Goal: Task Accomplishment & Management: Complete application form

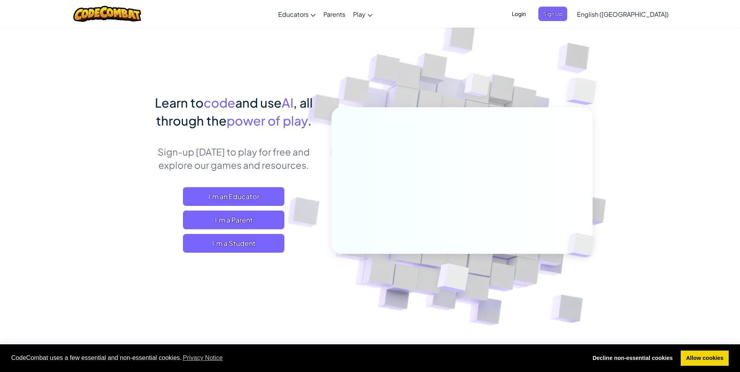
click at [531, 14] on span "Login" at bounding box center [518, 14] width 23 height 14
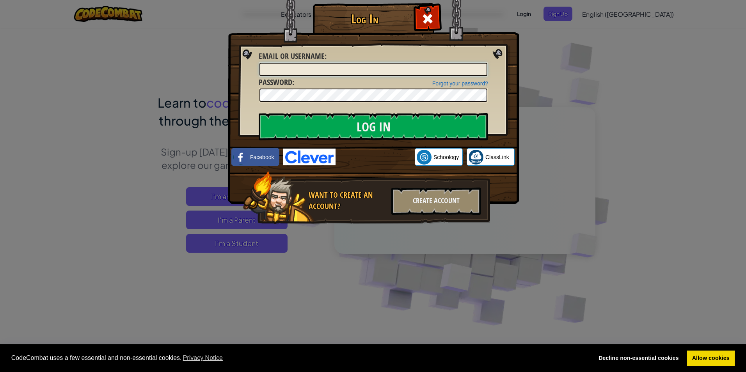
type input "Y"
click at [491, 262] on div "Log In Unknown Error Email or Username : Forgot your password? Password : Log I…" at bounding box center [373, 186] width 746 height 372
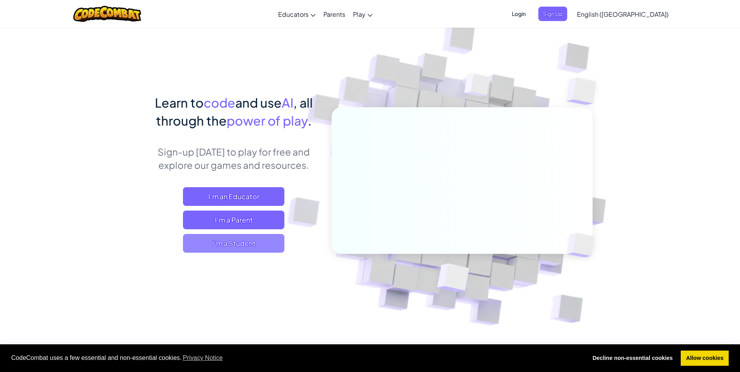
click at [258, 237] on span "I'm a Student" at bounding box center [233, 243] width 101 height 19
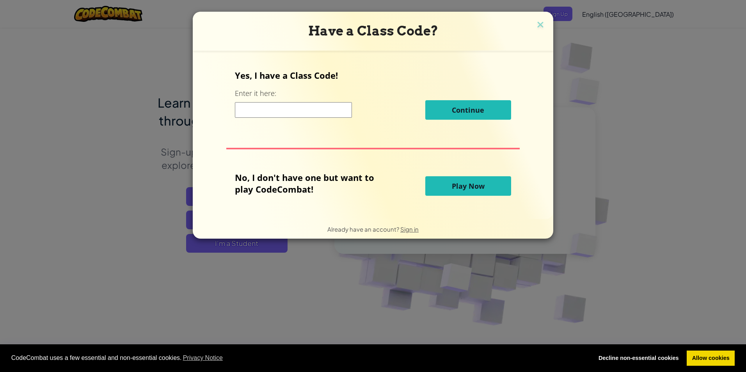
click at [243, 104] on input at bounding box center [293, 110] width 117 height 16
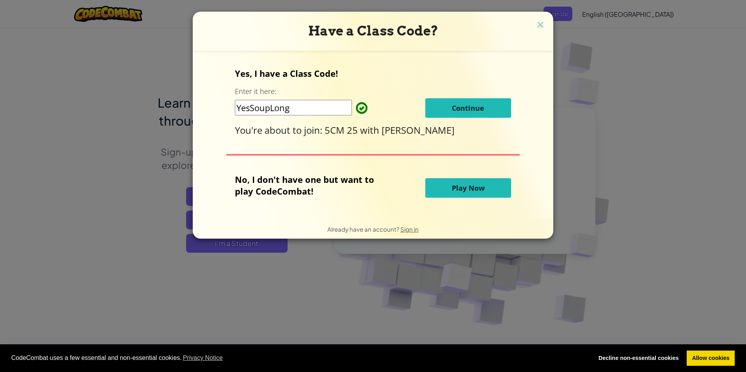
type input "YesSoupLong"
click at [436, 106] on button "Continue" at bounding box center [468, 108] width 86 height 20
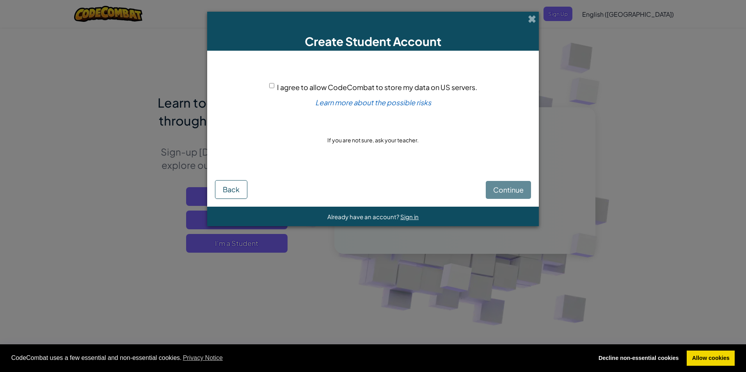
click at [489, 191] on div "Continue Back" at bounding box center [373, 184] width 316 height 30
click at [494, 192] on div "Continue Back" at bounding box center [373, 184] width 316 height 30
click at [270, 84] on input "I agree to allow CodeCombat to store my data on US servers." at bounding box center [271, 85] width 5 height 5
checkbox input "true"
click at [491, 187] on button "Continue" at bounding box center [508, 190] width 45 height 18
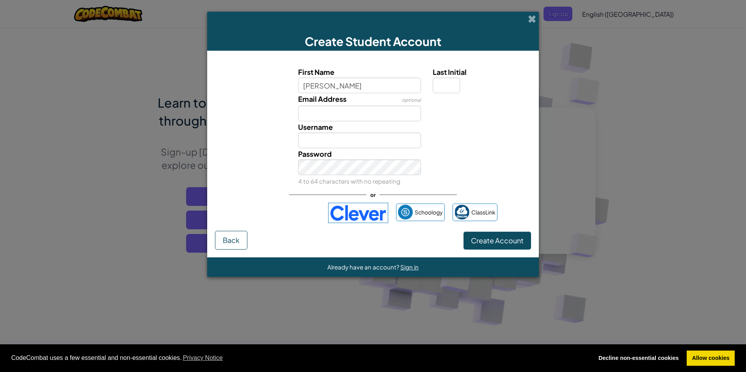
type input "Lara"
click at [359, 106] on input "Email Address" at bounding box center [359, 114] width 123 height 16
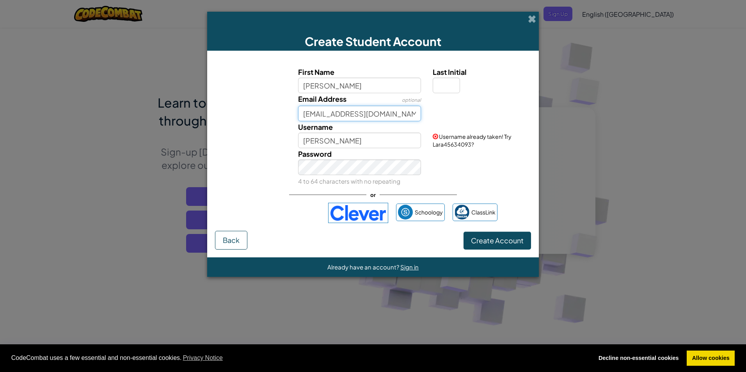
type input "worthl@cottesmoreschool.com"
click at [297, 167] on div "Password 4 to 64 characters with no repeating" at bounding box center [359, 167] width 135 height 39
click at [318, 140] on input "Lara" at bounding box center [359, 141] width 123 height 16
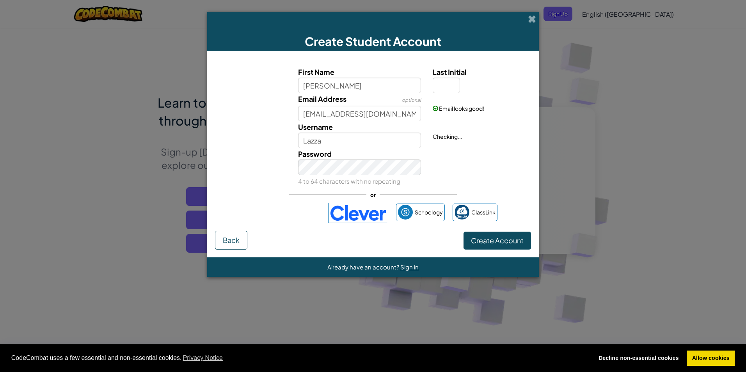
click at [448, 153] on div "Password 4 to 64 characters with no repeating" at bounding box center [373, 167] width 324 height 39
click at [325, 138] on input "Lazza" at bounding box center [359, 141] width 123 height 16
type input "Lazza121"
drag, startPoint x: 508, startPoint y: 161, endPoint x: 503, endPoint y: 161, distance: 4.7
click at [507, 161] on div "Password 4 to 64 characters with no repeating" at bounding box center [373, 167] width 324 height 39
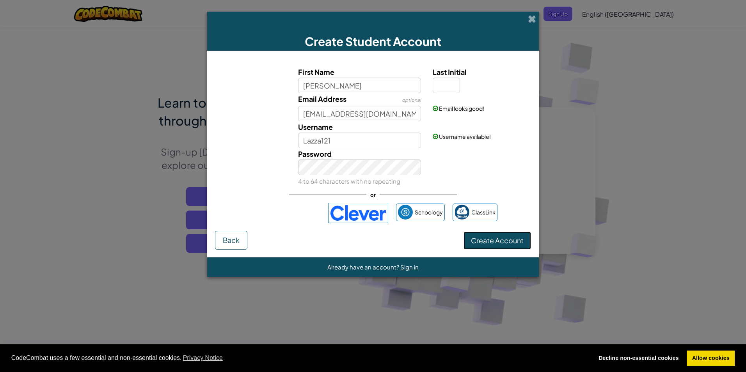
click at [482, 235] on button "Create Account" at bounding box center [498, 241] width 68 height 18
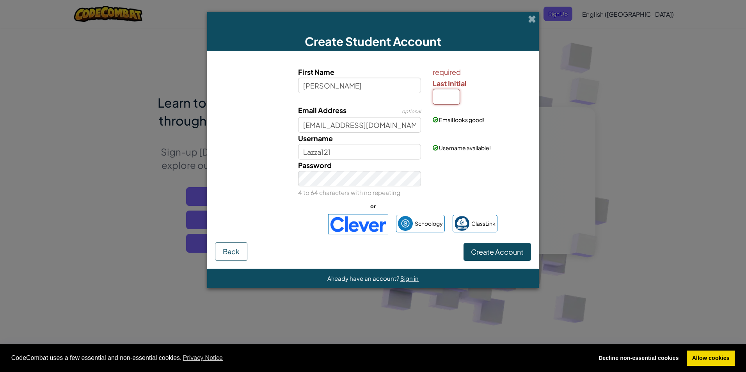
click at [437, 96] on input "Last Initial" at bounding box center [446, 97] width 27 height 16
type input "a"
click at [484, 254] on span "Create Account" at bounding box center [497, 251] width 53 height 9
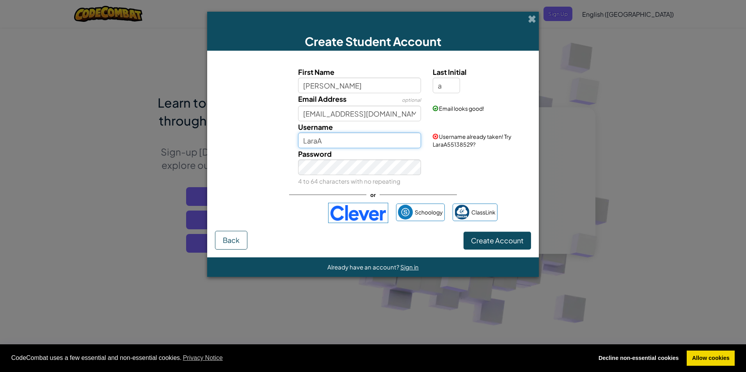
click at [333, 142] on input "LaraA" at bounding box center [359, 141] width 123 height 16
type input "Lara454"
click at [475, 189] on div "First Name Lara Last Initial a Email Address optional worthl@cottesmoreschool.c…" at bounding box center [373, 145] width 316 height 172
drag, startPoint x: 490, startPoint y: 236, endPoint x: 486, endPoint y: 238, distance: 4.4
click at [486, 238] on button "Create Account" at bounding box center [498, 241] width 68 height 18
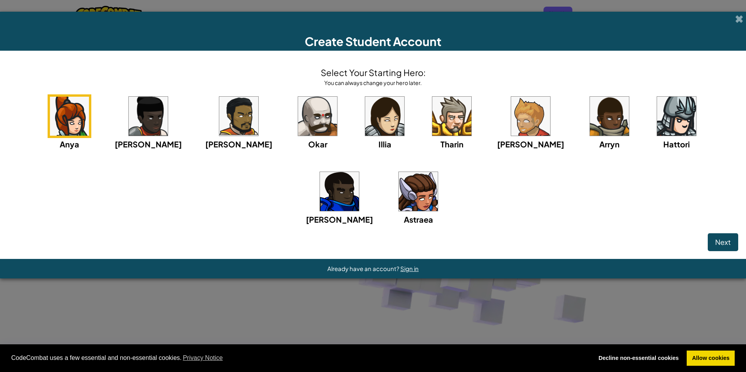
click at [436, 173] on div "Anya Ida Alejandro Okar Illia Tharin Ned Arryn Hattori Gordon Astraea" at bounding box center [373, 169] width 731 height 151
click at [511, 123] on img at bounding box center [530, 116] width 39 height 39
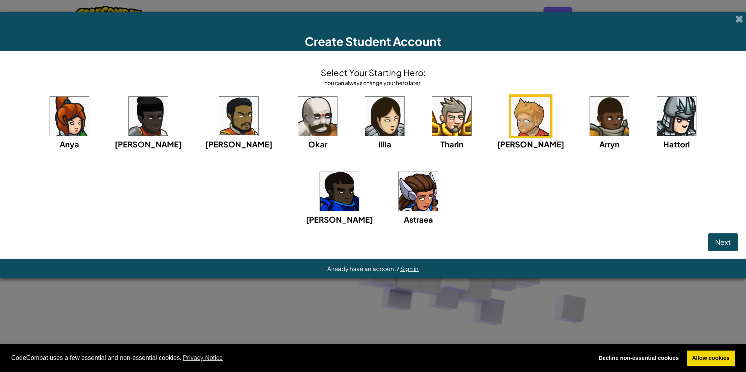
click at [399, 201] on img at bounding box center [418, 191] width 39 height 39
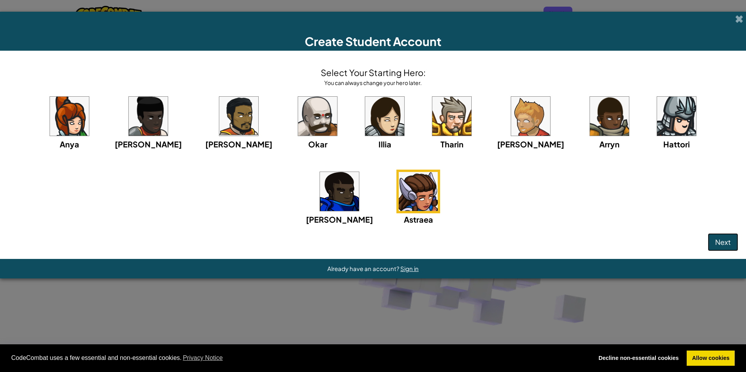
click at [729, 242] on span "Next" at bounding box center [723, 242] width 16 height 9
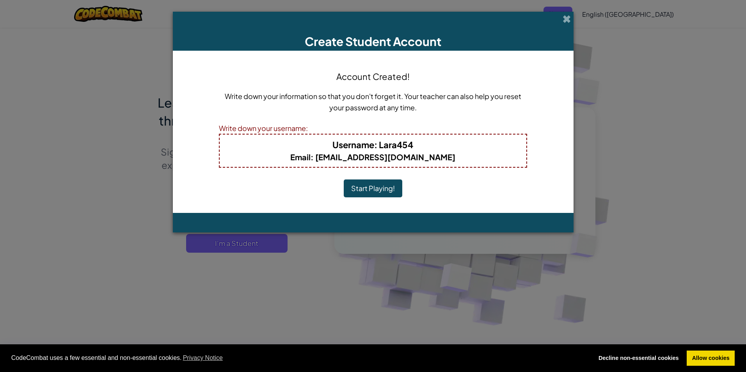
click at [381, 183] on button "Start Playing!" at bounding box center [373, 189] width 59 height 18
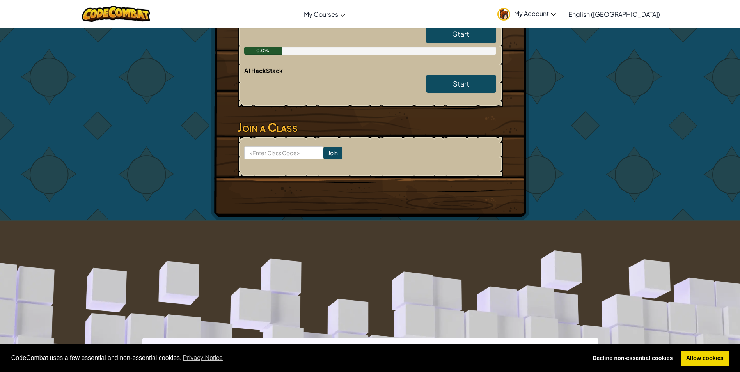
scroll to position [195, 0]
click at [287, 156] on input at bounding box center [283, 152] width 79 height 13
type input "YesSoupLong"
click input "Join" at bounding box center [333, 152] width 19 height 12
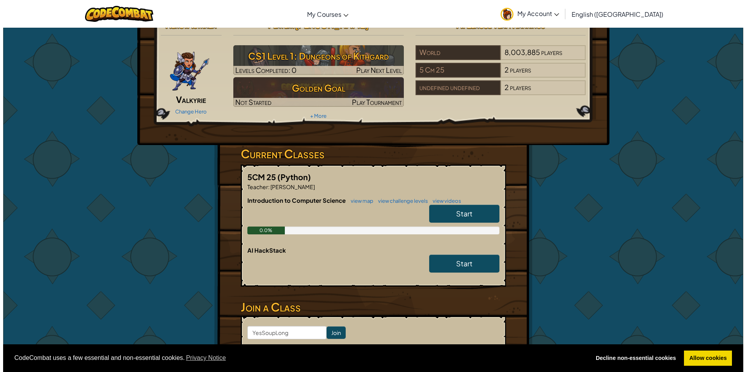
scroll to position [0, 0]
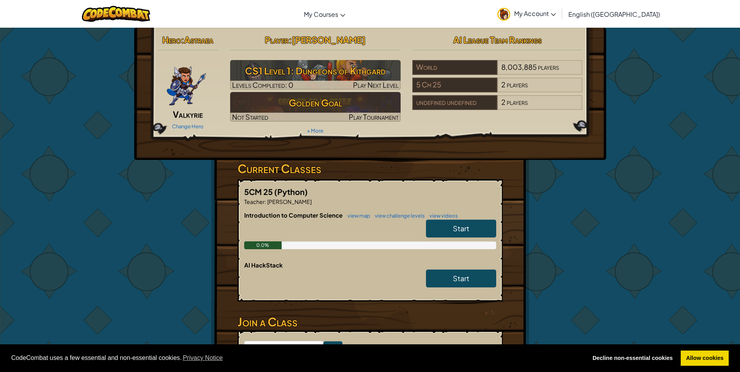
click at [464, 222] on link "Start" at bounding box center [461, 229] width 70 height 18
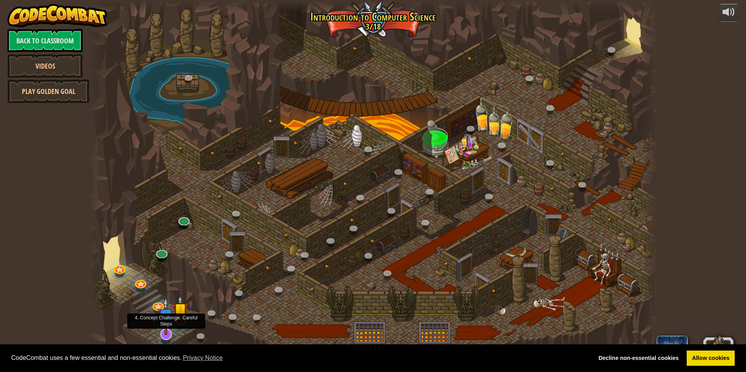
click at [173, 309] on img at bounding box center [166, 316] width 17 height 38
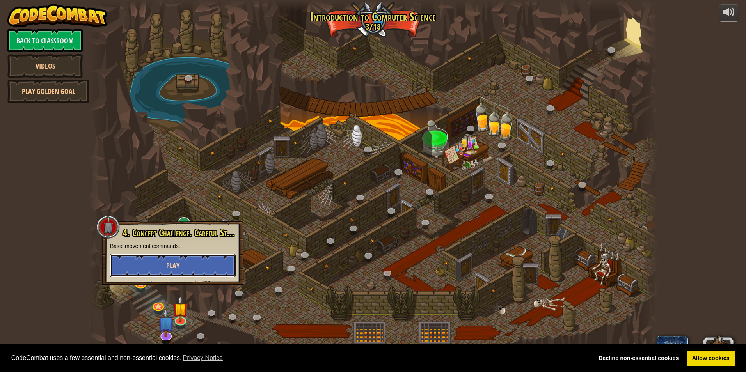
click at [172, 267] on span "Play" at bounding box center [172, 266] width 13 height 10
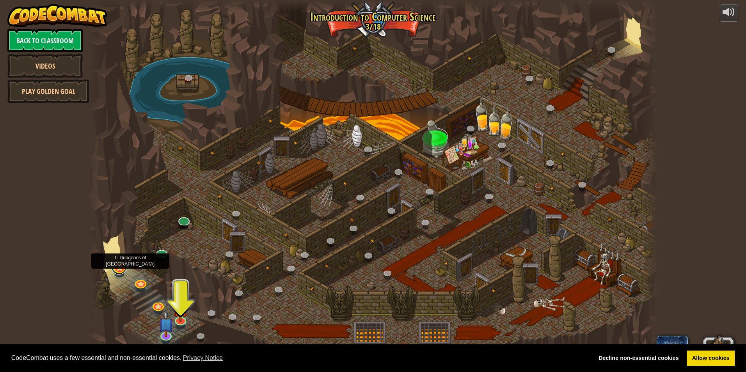
click at [123, 266] on link at bounding box center [119, 267] width 16 height 16
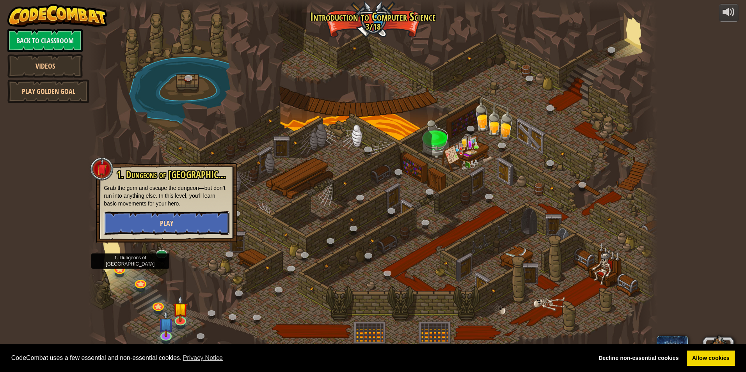
click at [140, 226] on button "Play" at bounding box center [167, 223] width 126 height 23
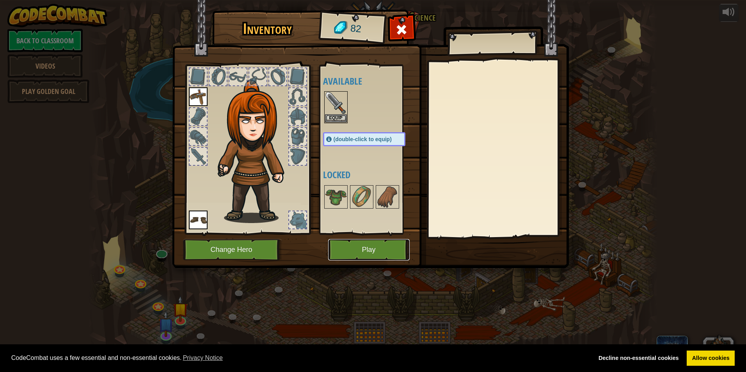
click at [386, 254] on button "Play" at bounding box center [369, 249] width 82 height 21
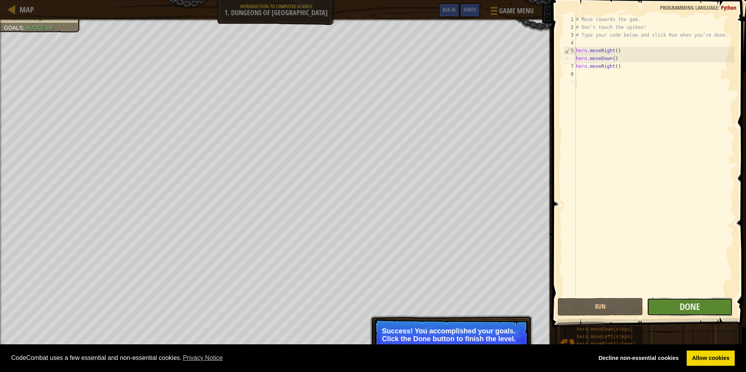
click at [674, 306] on button "Done" at bounding box center [689, 307] width 85 height 18
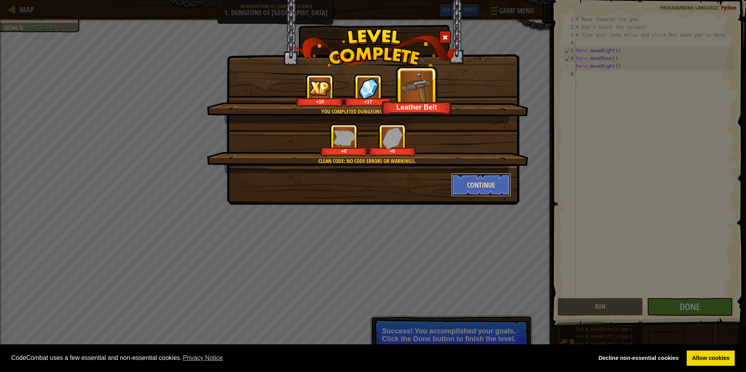
click at [503, 179] on button "Continue" at bounding box center [481, 184] width 60 height 23
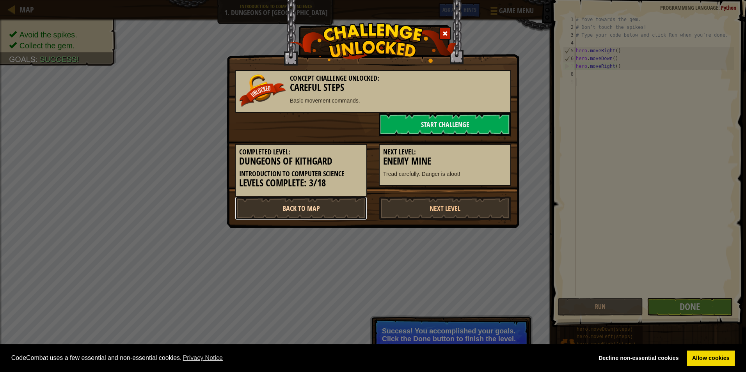
click at [335, 211] on link "Back to Map" at bounding box center [301, 208] width 132 height 23
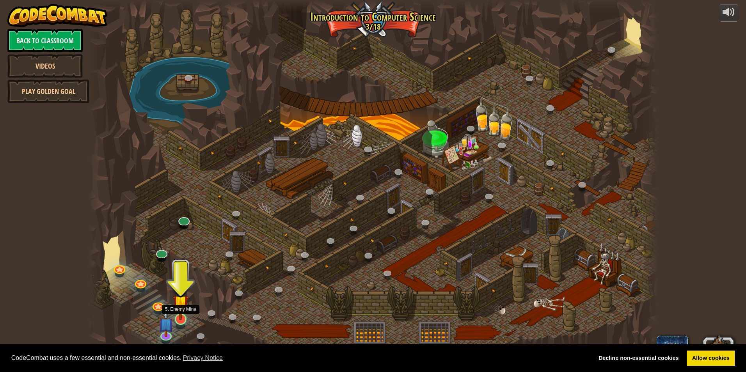
click at [178, 317] on img at bounding box center [180, 302] width 15 height 35
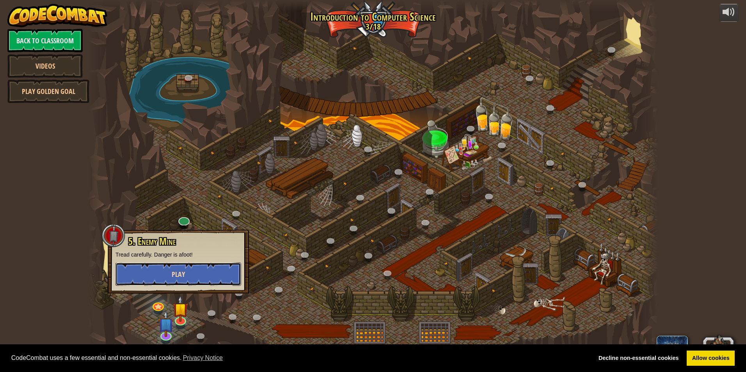
click at [194, 277] on button "Play" at bounding box center [179, 274] width 126 height 23
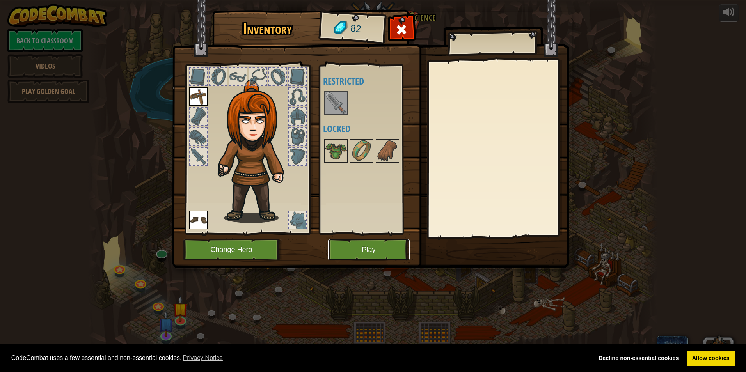
click at [396, 245] on button "Play" at bounding box center [369, 249] width 82 height 21
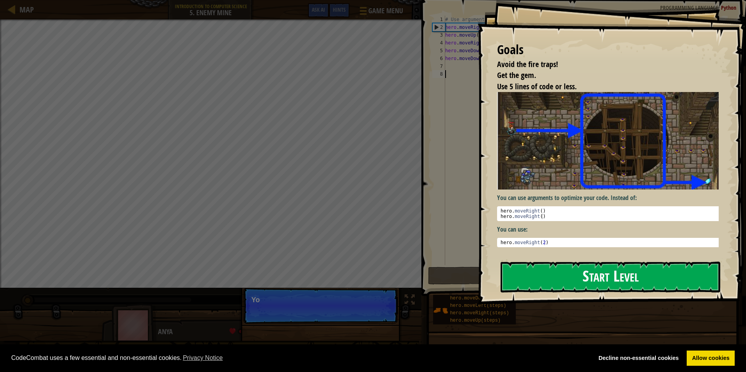
click at [566, 271] on button "Start Level" at bounding box center [611, 277] width 220 height 31
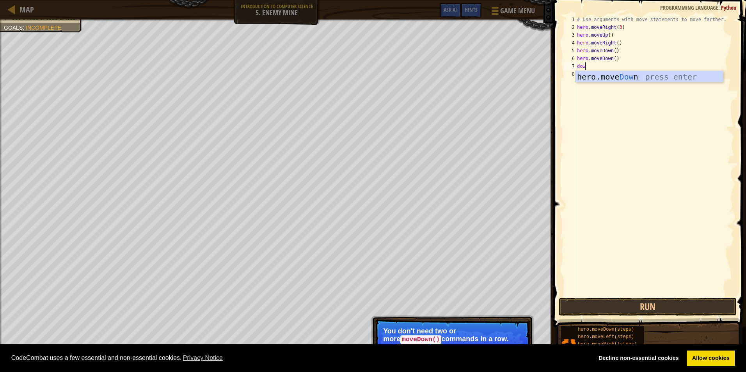
scroll to position [4, 0]
type textarea "down"
click at [618, 310] on button "Run" at bounding box center [648, 307] width 178 height 18
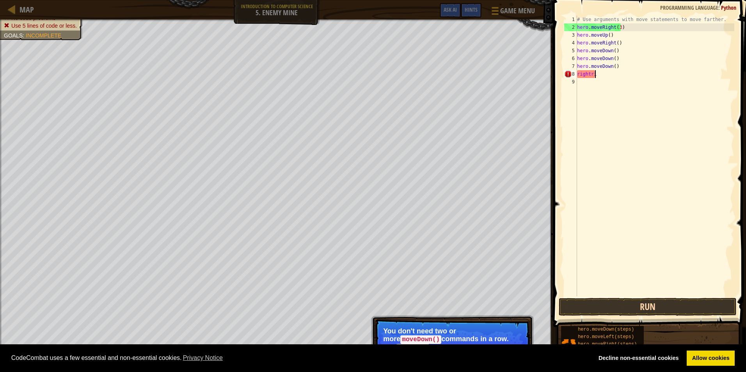
scroll to position [4, 1]
type textarea "right"
type textarea "r"
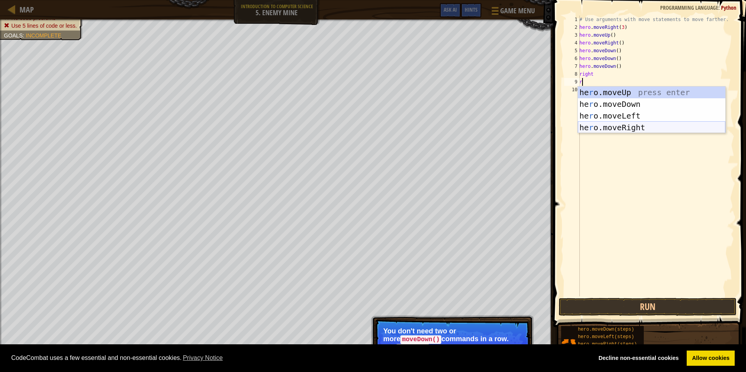
click at [613, 123] on div "he r o.moveUp press enter he r o.moveDown press enter he r o.moveLeft press ent…" at bounding box center [652, 122] width 148 height 70
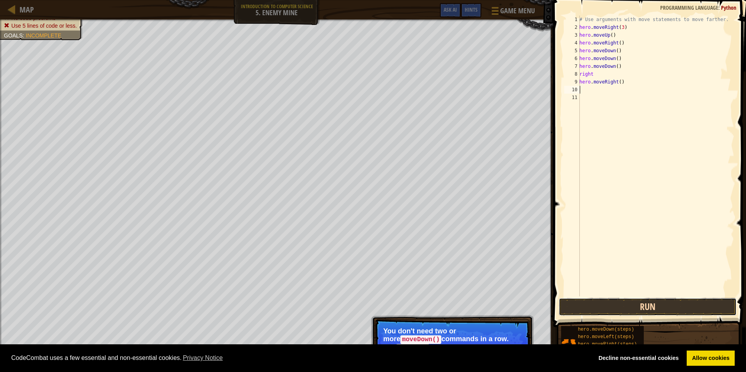
click at [679, 308] on button "Run" at bounding box center [648, 307] width 178 height 18
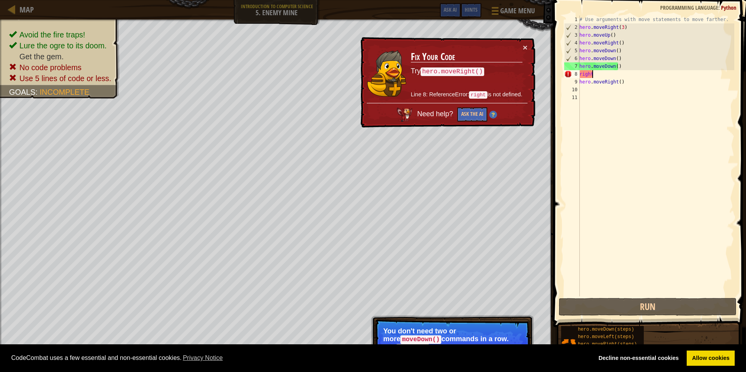
click at [598, 74] on div "# Use arguments with move statements to move farther. hero . moveRight ( 3 ) he…" at bounding box center [656, 164] width 156 height 297
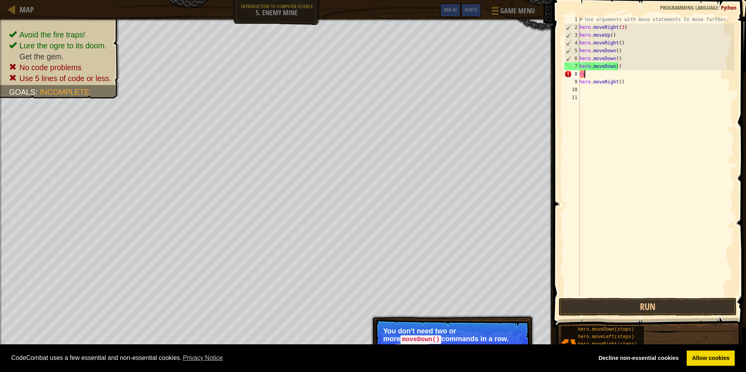
type textarea "r"
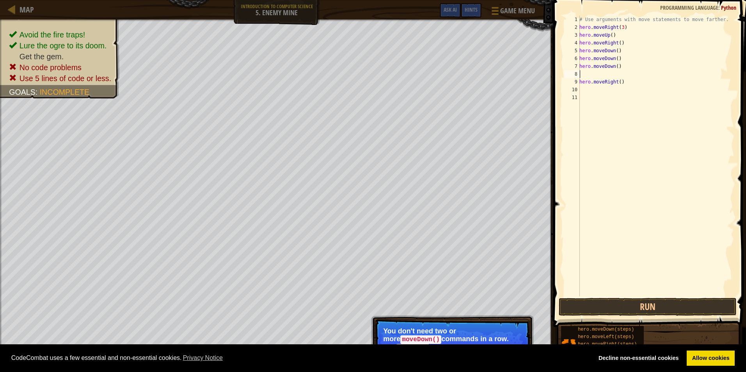
type textarea "hero.moveRight()"
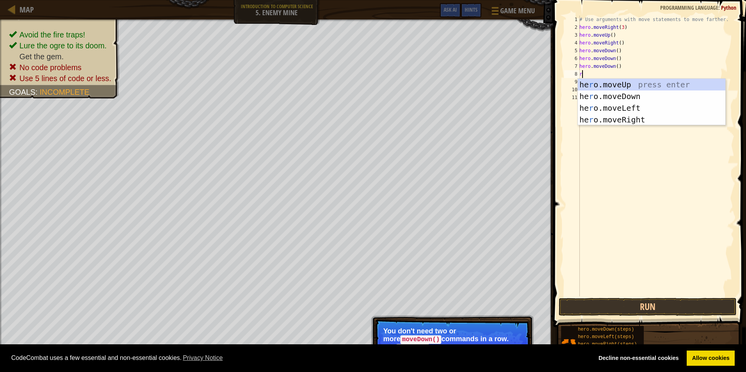
type textarea "ri"
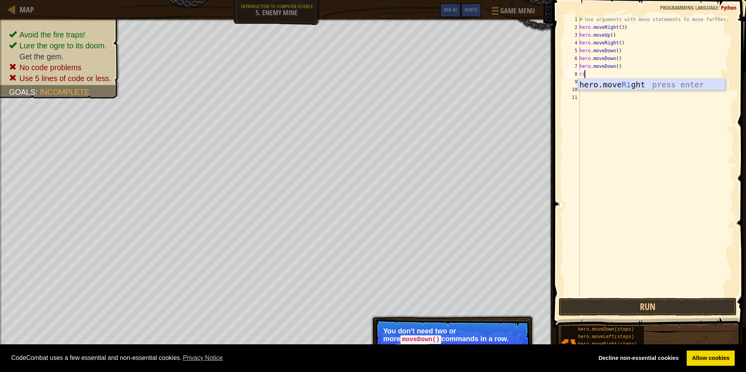
click at [663, 84] on div "hero.move Ri ght press enter" at bounding box center [652, 96] width 148 height 35
click at [574, 308] on button "Run" at bounding box center [648, 307] width 178 height 18
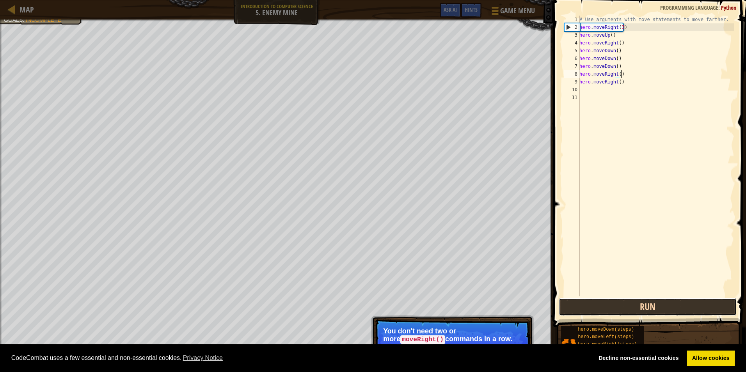
click at [574, 305] on button "Run" at bounding box center [648, 307] width 178 height 18
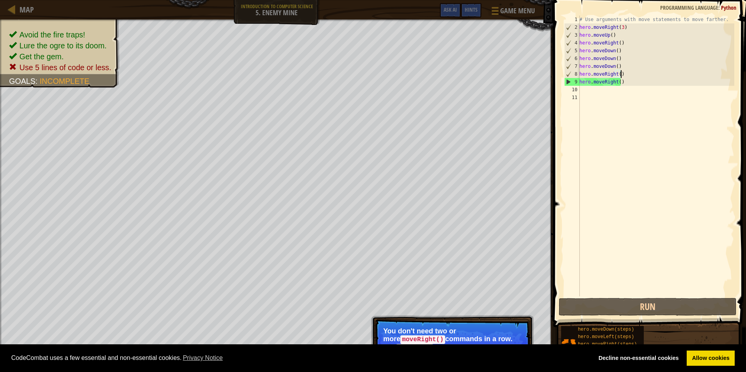
click at [445, 336] on code "moveRight()" at bounding box center [422, 340] width 45 height 9
click at [625, 85] on div "# Use arguments with move statements to move farther. hero . moveRight ( 3 ) he…" at bounding box center [656, 164] width 156 height 297
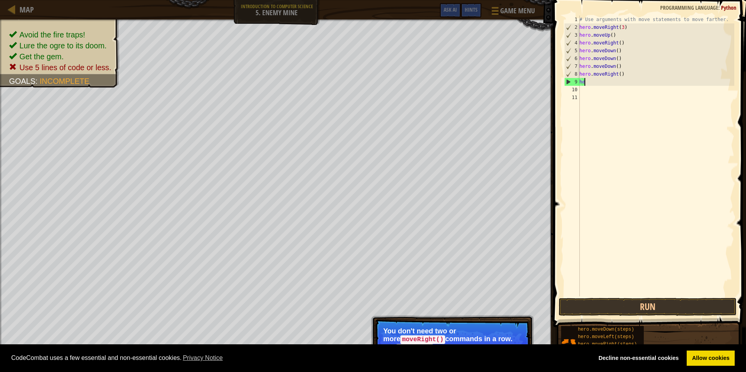
type textarea "h"
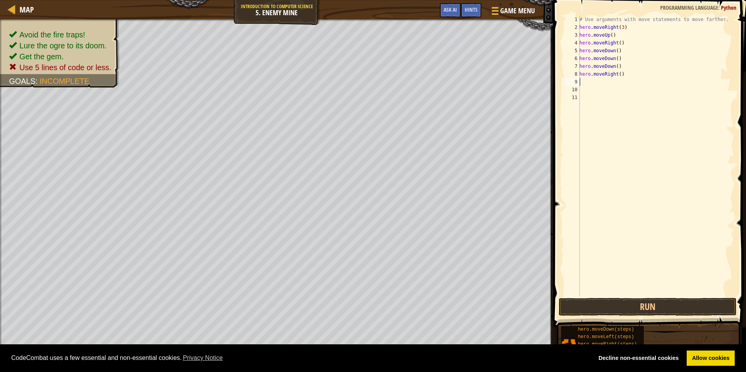
click at [621, 66] on div "# Use arguments with move statements to move farther. hero . moveRight ( 3 ) he…" at bounding box center [656, 164] width 156 height 297
type textarea "h"
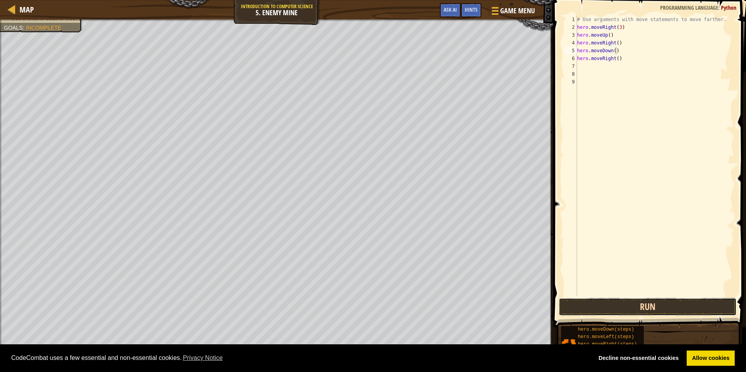
click at [585, 299] on button "Run" at bounding box center [648, 307] width 178 height 18
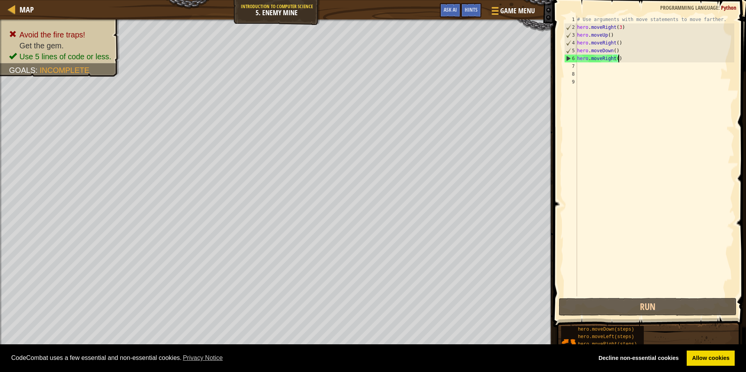
click at [632, 58] on div "# Use arguments with move statements to move farther. hero . moveRight ( 3 ) he…" at bounding box center [655, 164] width 159 height 297
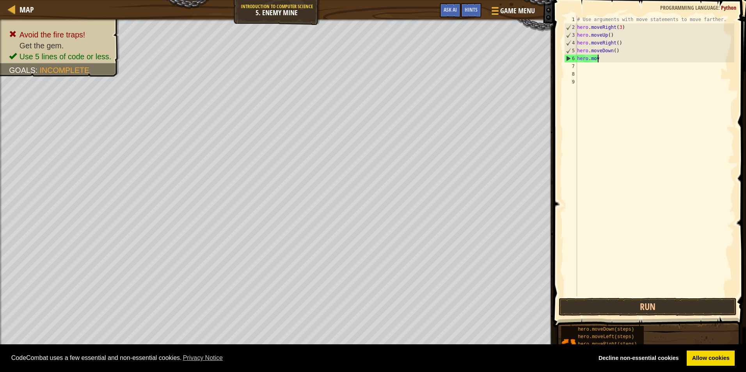
type textarea "h"
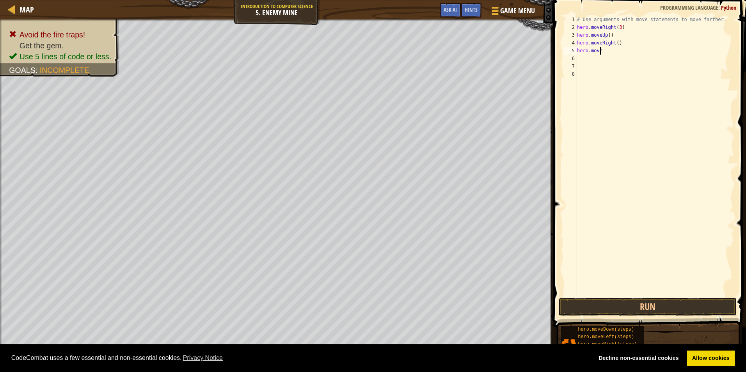
type textarea "h"
type textarea "#"
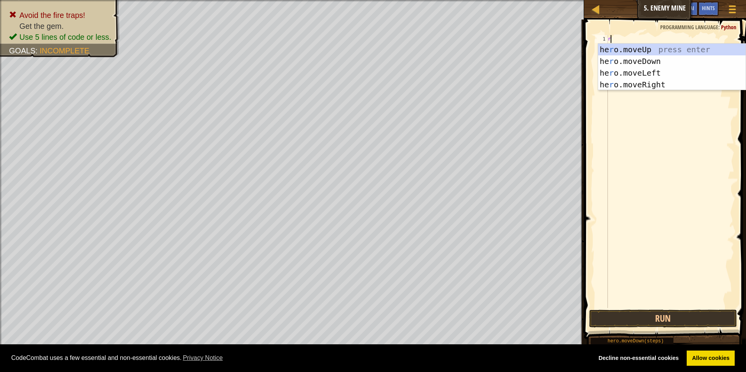
type textarea "ri"
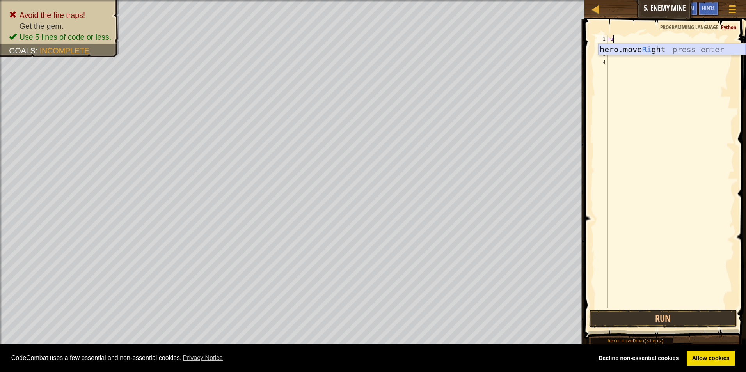
click at [628, 44] on div "hero.move Ri ght press enter" at bounding box center [672, 61] width 148 height 35
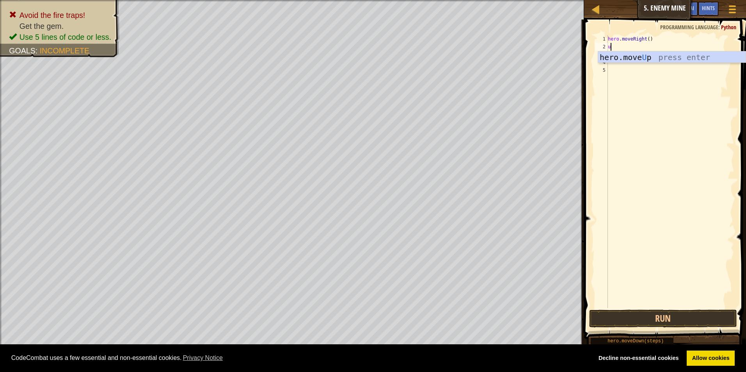
type textarea "up"
click at [629, 58] on div "hero.move Up press enter" at bounding box center [672, 69] width 148 height 35
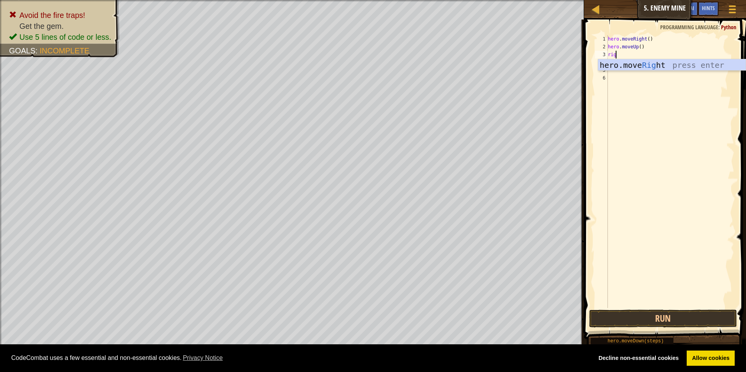
scroll to position [4, 0]
type textarea "right"
click at [642, 62] on div "hero.move Right press enter" at bounding box center [672, 76] width 148 height 35
type textarea "d"
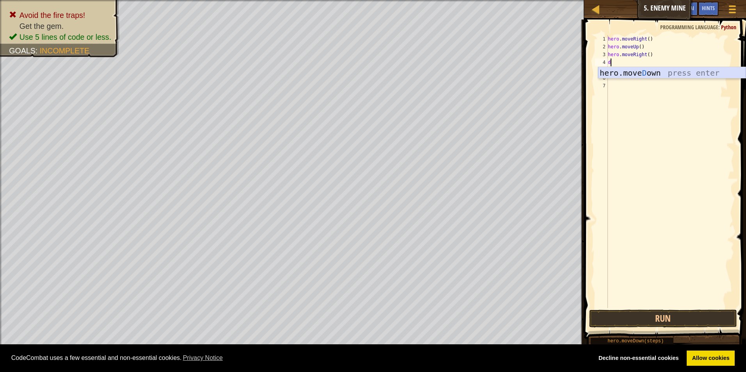
click at [617, 71] on div "hero.move D own press enter" at bounding box center [672, 84] width 148 height 35
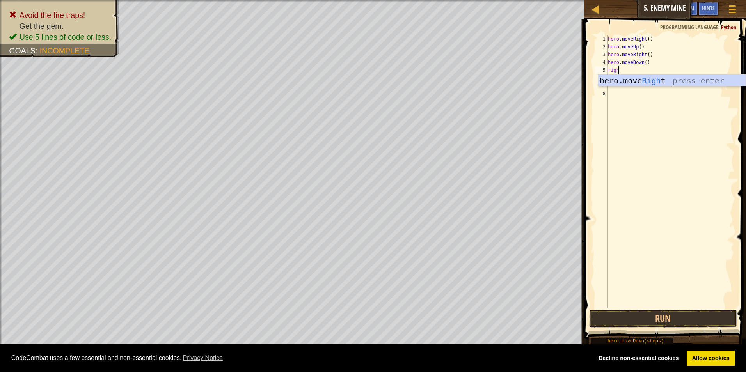
scroll to position [4, 0]
type textarea "right"
click at [676, 308] on div "hero . moveRight ( ) hero . moveUp ( ) hero . moveRight ( ) hero . moveDown ( )…" at bounding box center [670, 179] width 128 height 289
click at [676, 313] on button "Run" at bounding box center [663, 319] width 148 height 18
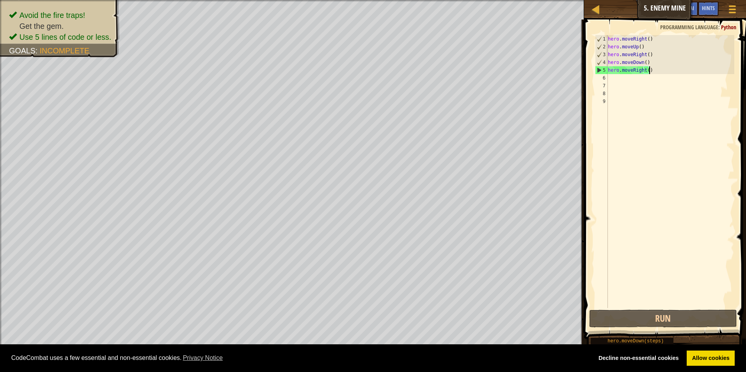
click at [648, 71] on div "hero . moveRight ( ) hero . moveUp ( ) hero . moveRight ( ) hero . moveDown ( )…" at bounding box center [670, 179] width 128 height 289
type textarea "h"
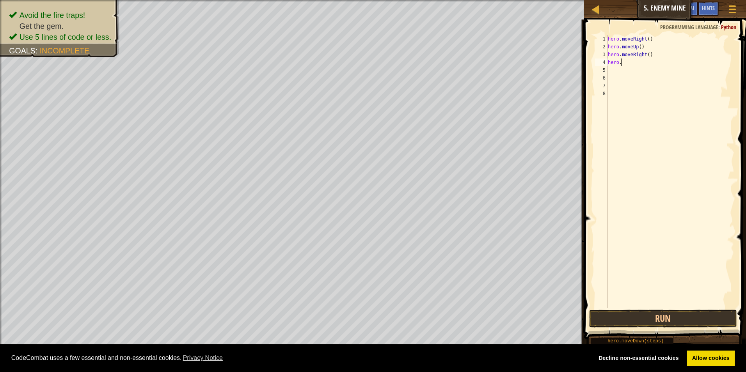
type textarea "h"
click at [645, 70] on div at bounding box center [670, 179] width 128 height 289
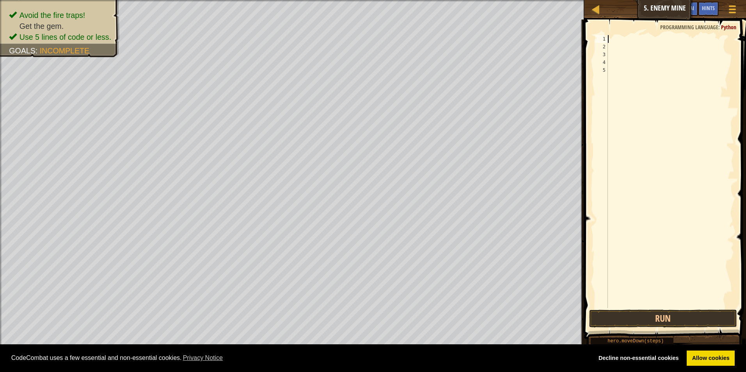
click at [609, 37] on div at bounding box center [670, 179] width 128 height 289
click at [613, 59] on div at bounding box center [670, 179] width 128 height 289
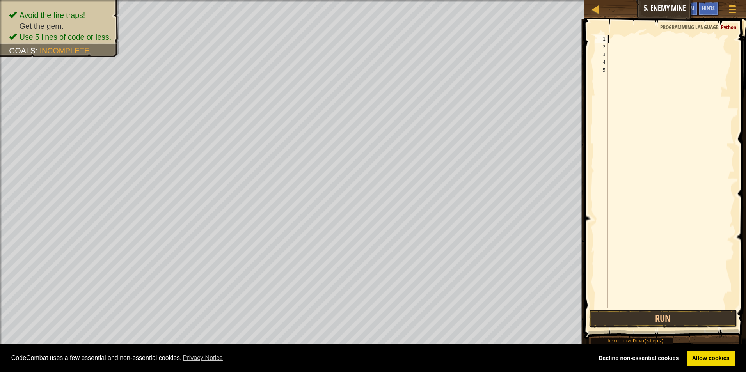
click at [612, 40] on div at bounding box center [670, 179] width 128 height 289
type textarea "g"
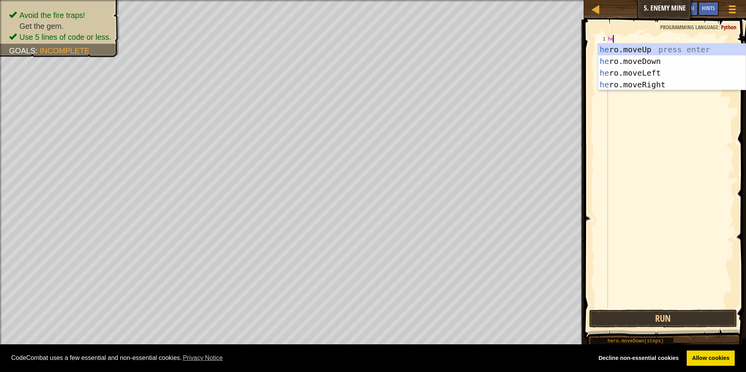
type textarea "h"
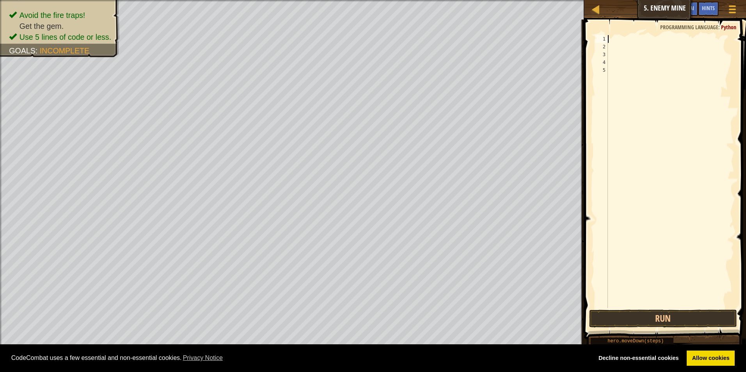
click at [585, 123] on span at bounding box center [666, 168] width 168 height 343
click at [707, 11] on span "Hints" at bounding box center [708, 7] width 13 height 7
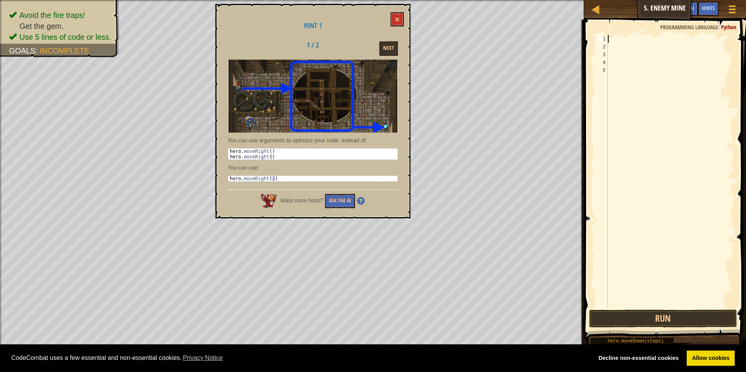
click at [679, 165] on div at bounding box center [670, 179] width 128 height 289
click at [632, 128] on div at bounding box center [670, 179] width 128 height 289
click at [400, 21] on button at bounding box center [397, 19] width 13 height 14
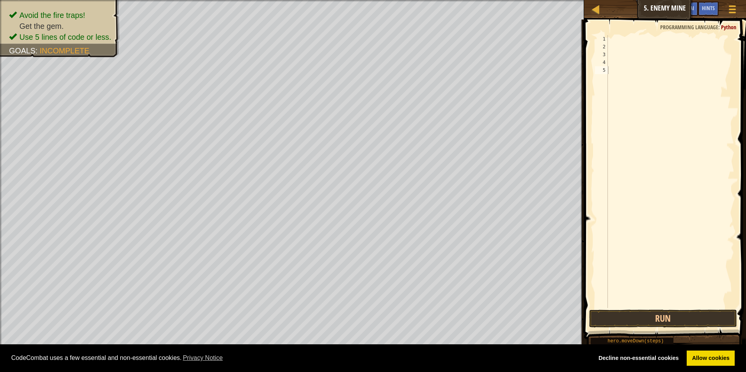
click at [609, 41] on div at bounding box center [670, 179] width 128 height 289
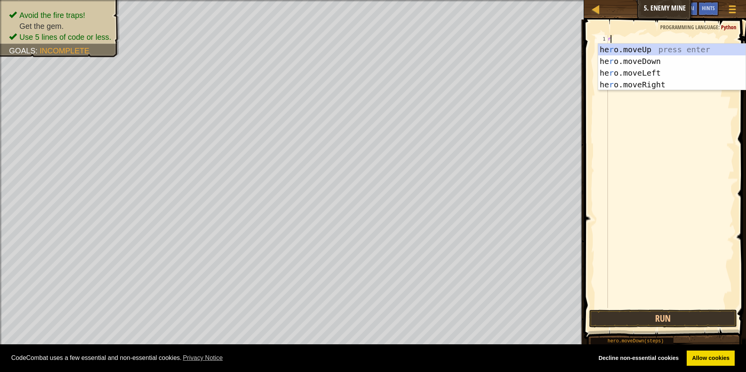
type textarea "ri"
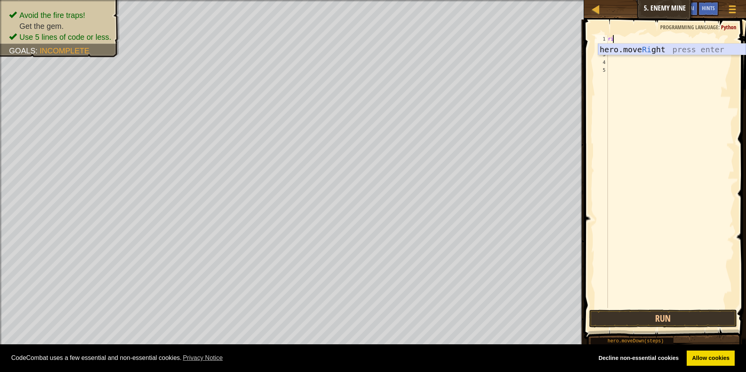
click at [680, 48] on div "hero.move Ri ght press enter" at bounding box center [672, 61] width 148 height 35
click at [647, 36] on div "hero . moveRight ( )" at bounding box center [670, 179] width 128 height 289
type textarea "hero.moveRight(3)"
click at [653, 36] on div "hero . moveRight ( 3 )" at bounding box center [670, 179] width 128 height 289
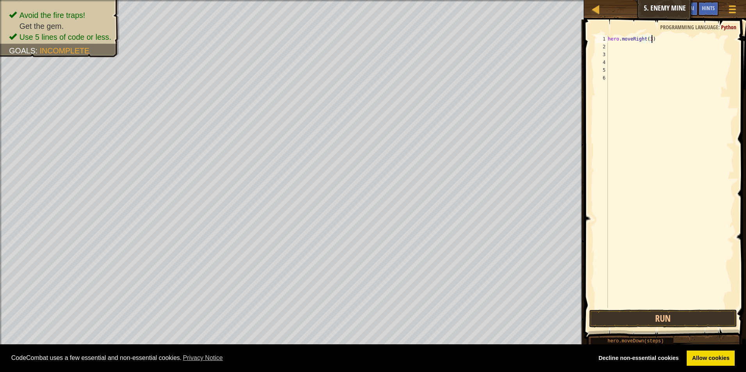
scroll to position [4, 0]
type textarea "up"
type textarea "right"
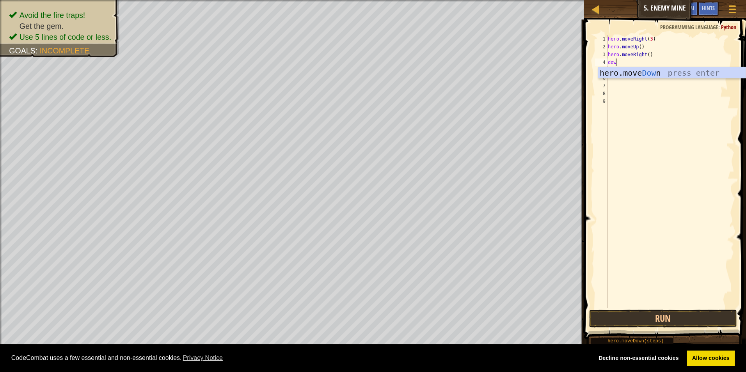
type textarea "down"
click at [635, 75] on div "hero.move Down press enter" at bounding box center [672, 84] width 148 height 35
click at [646, 60] on div "hero . moveRight ( 3 ) hero . moveUp ( ) hero . moveRight ( ) hero . moveDown (…" at bounding box center [672, 179] width 126 height 289
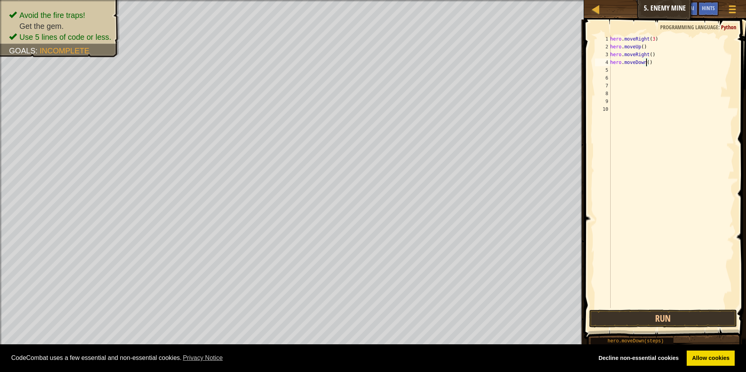
type textarea "hero.moveDown(3)"
click at [662, 68] on div "hero . moveRight ( 3 ) hero . moveUp ( ) hero . moveRight ( ) hero . moveDown (…" at bounding box center [672, 179] width 126 height 289
type textarea "right"
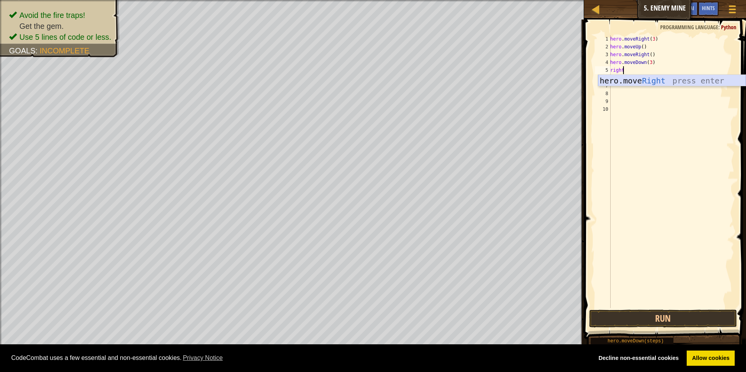
click at [638, 77] on div "hero.move Right press enter" at bounding box center [672, 92] width 148 height 35
click at [647, 70] on div "hero . moveRight ( 3 ) hero . moveUp ( ) hero . moveRight ( ) hero . moveDown (…" at bounding box center [672, 179] width 126 height 289
click at [649, 70] on div "hero . moveRight ( 3 ) hero . moveUp ( ) hero . moveRight ( ) hero . moveDown (…" at bounding box center [672, 179] width 126 height 289
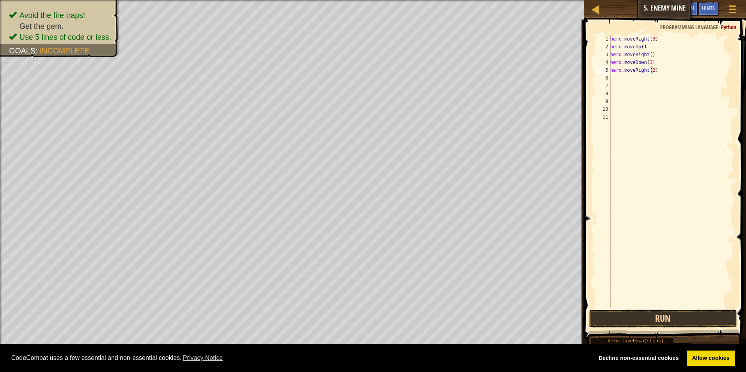
type textarea "hero.moveRight(2)"
click at [602, 318] on button "Run" at bounding box center [663, 319] width 148 height 18
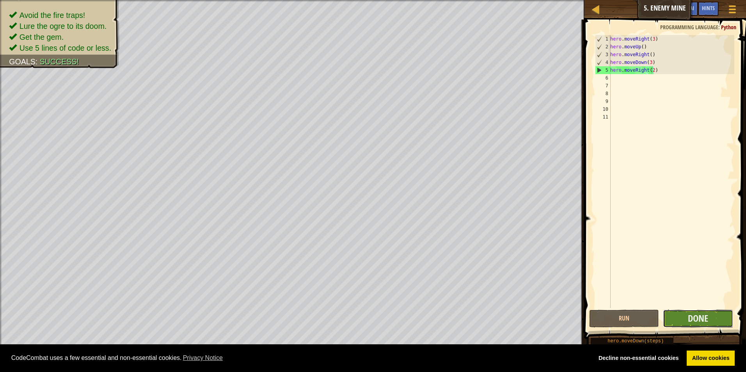
click at [683, 320] on button "Done" at bounding box center [698, 319] width 70 height 18
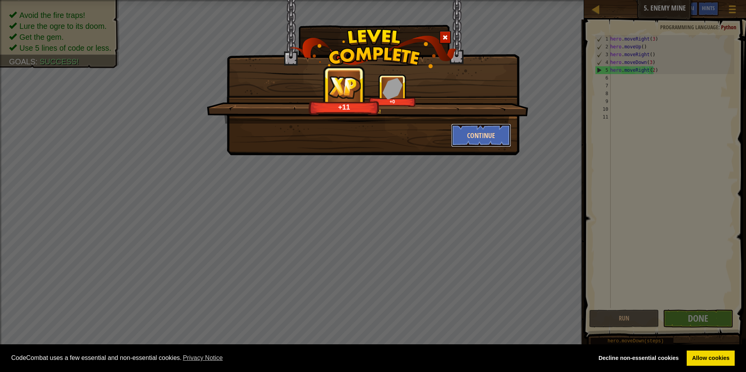
click at [473, 137] on button "Continue" at bounding box center [481, 135] width 60 height 23
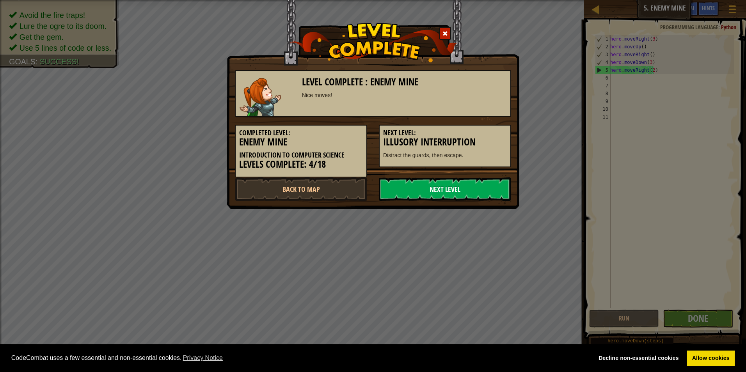
click at [442, 190] on link "Next Level" at bounding box center [445, 189] width 132 height 23
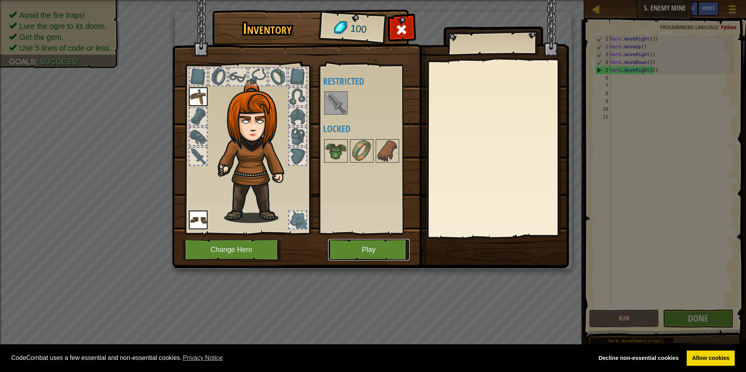
click at [390, 251] on button "Play" at bounding box center [369, 249] width 82 height 21
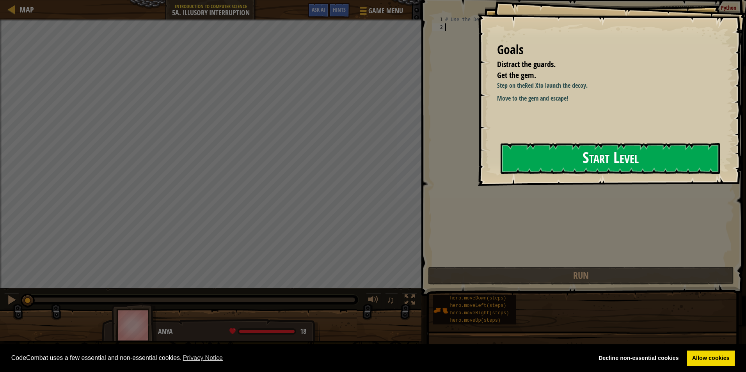
click at [631, 157] on button "Start Level" at bounding box center [611, 158] width 220 height 31
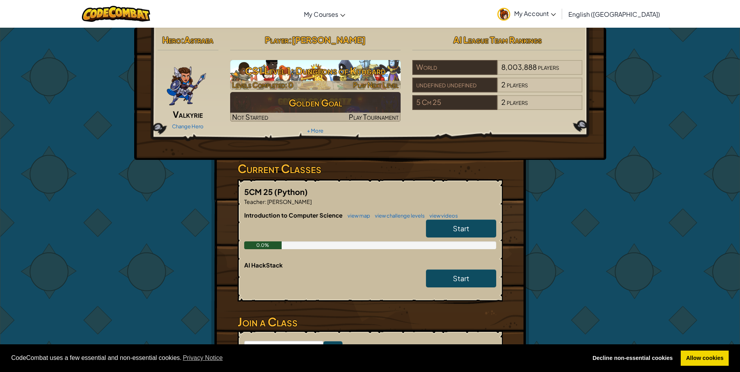
click at [264, 73] on h3 "CS1 Level 1: Dungeons of Kithgard" at bounding box center [315, 71] width 171 height 18
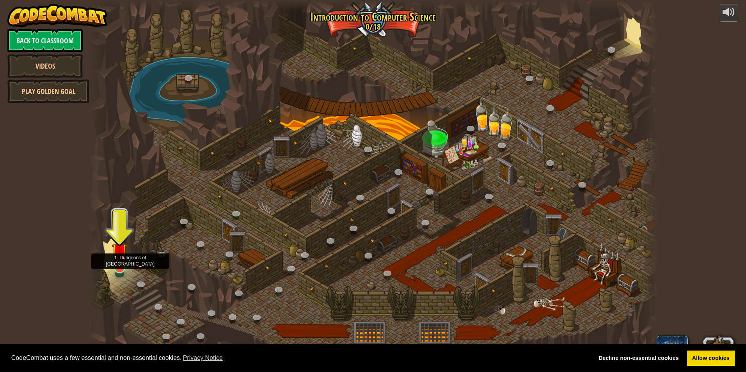
click at [126, 250] on img at bounding box center [119, 250] width 15 height 35
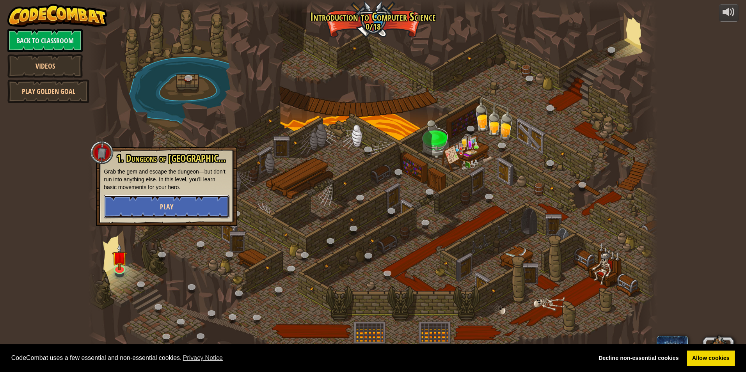
click at [170, 211] on span "Play" at bounding box center [166, 207] width 13 height 10
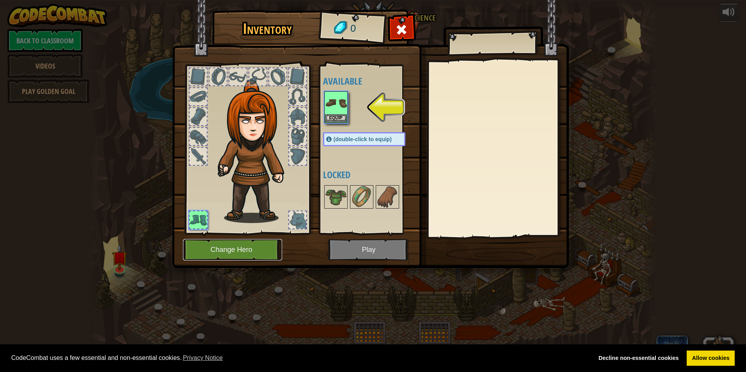
click at [222, 252] on button "Change Hero" at bounding box center [232, 249] width 99 height 21
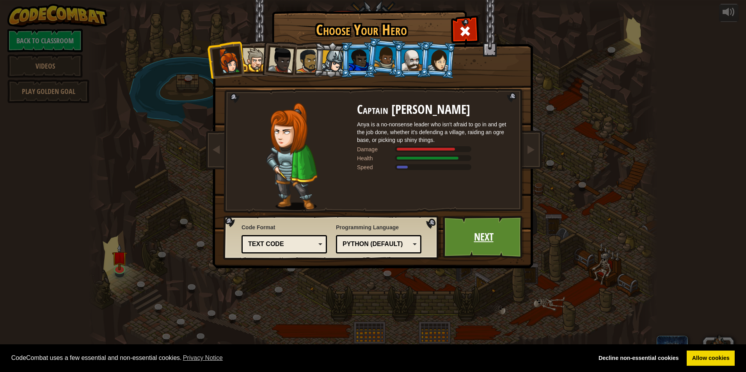
click at [501, 242] on link "Next" at bounding box center [484, 237] width 82 height 43
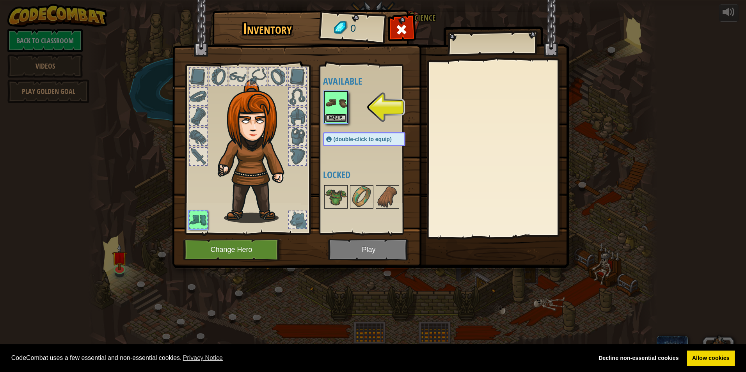
click at [343, 117] on button "Equip" at bounding box center [336, 118] width 22 height 8
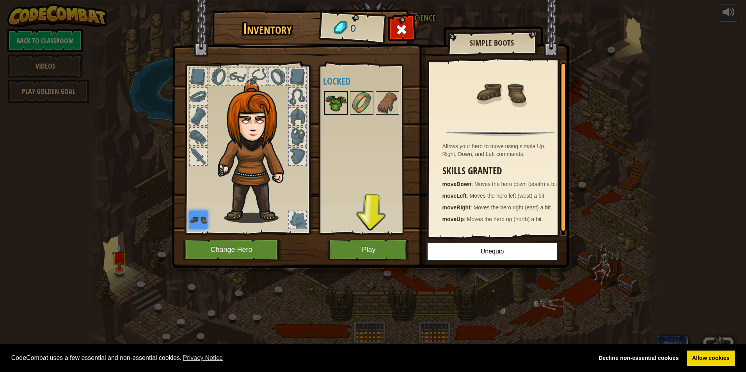
click at [339, 105] on img at bounding box center [336, 103] width 22 height 22
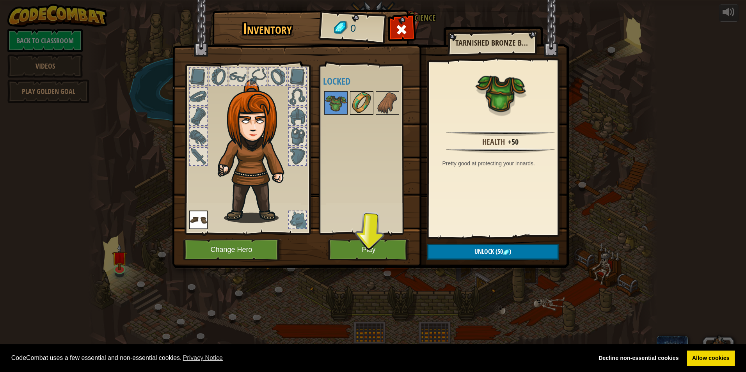
click at [355, 98] on img at bounding box center [362, 103] width 22 height 22
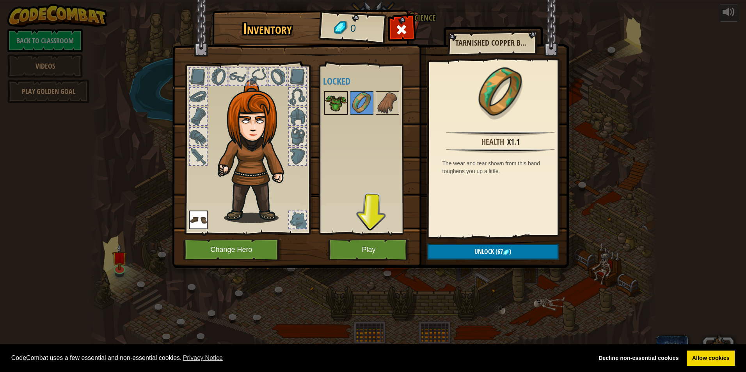
click at [338, 101] on img at bounding box center [336, 103] width 22 height 22
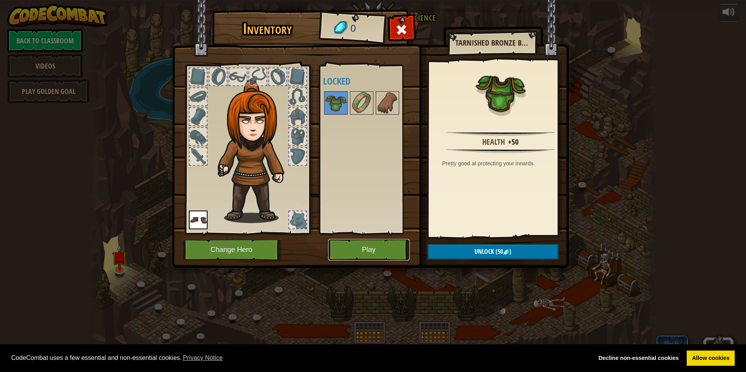
click at [395, 244] on button "Play" at bounding box center [369, 249] width 82 height 21
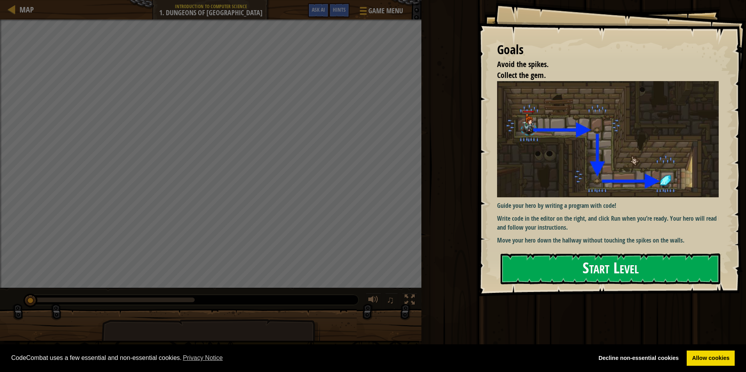
click at [531, 270] on button "Start Level" at bounding box center [611, 269] width 220 height 31
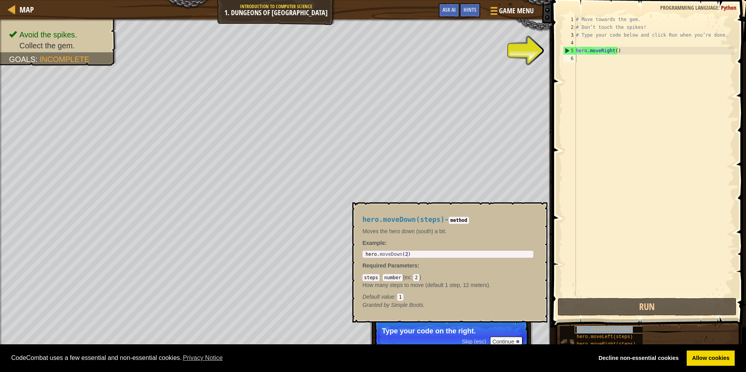
click at [588, 329] on span "hero.moveDown(steps)" at bounding box center [605, 329] width 56 height 5
type textarea "hero.moveRight(steps)"
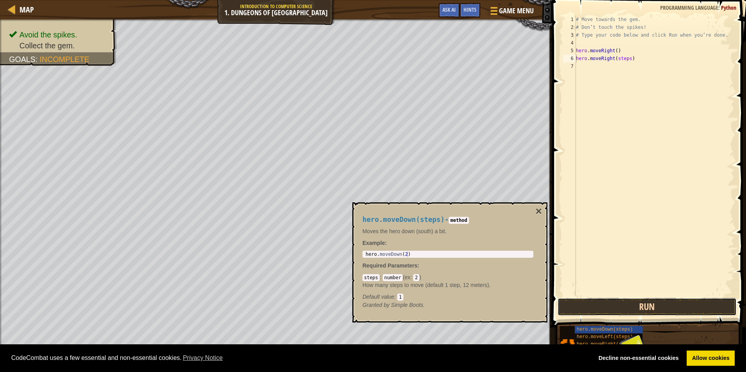
click at [668, 301] on button "Run" at bounding box center [647, 307] width 179 height 18
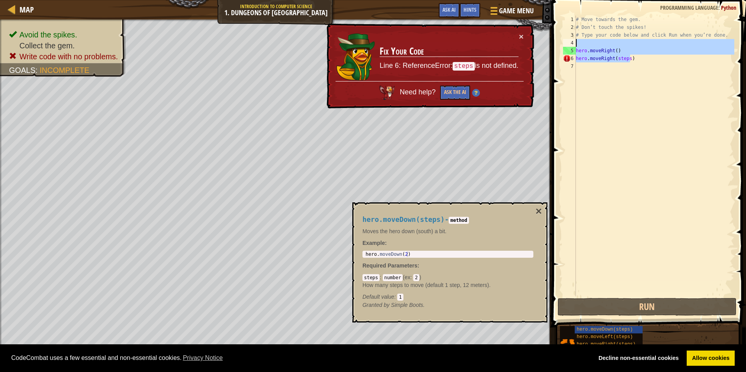
drag, startPoint x: 677, startPoint y: 57, endPoint x: 626, endPoint y: 59, distance: 50.8
click at [626, 59] on div "# Move towards the gem. # Don’t touch the spikes! # Type your code below and cl…" at bounding box center [654, 164] width 160 height 297
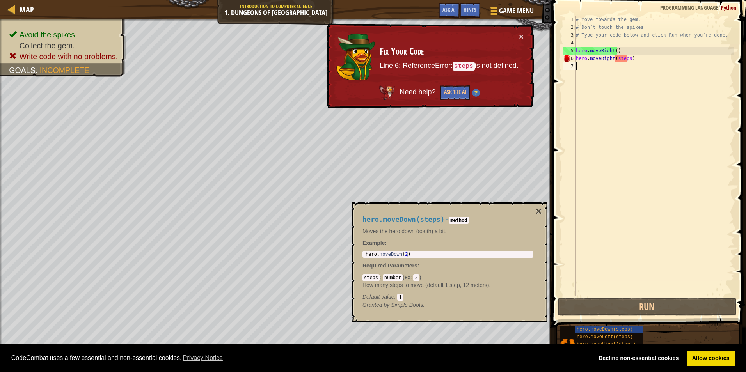
drag, startPoint x: 642, startPoint y: 86, endPoint x: 632, endPoint y: 83, distance: 9.8
click at [632, 83] on div "# Move towards the gem. # Don’t touch the spikes! # Type your code below and cl…" at bounding box center [654, 164] width 160 height 297
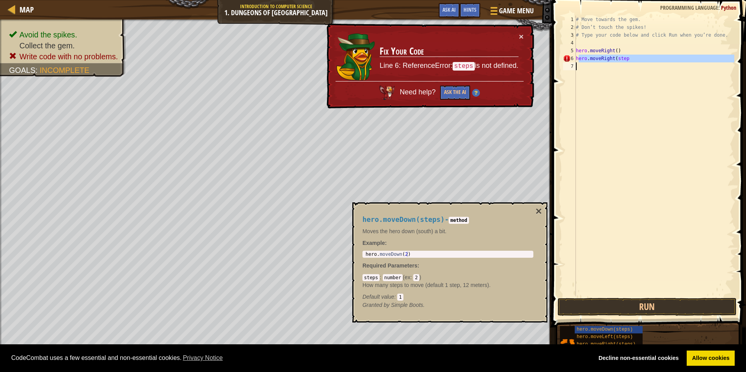
drag, startPoint x: 580, startPoint y: 59, endPoint x: 595, endPoint y: 65, distance: 16.2
click at [595, 65] on div "# Move towards the gem. # Don’t touch the spikes! # Type your code below and cl…" at bounding box center [654, 164] width 160 height 297
type textarea "h"
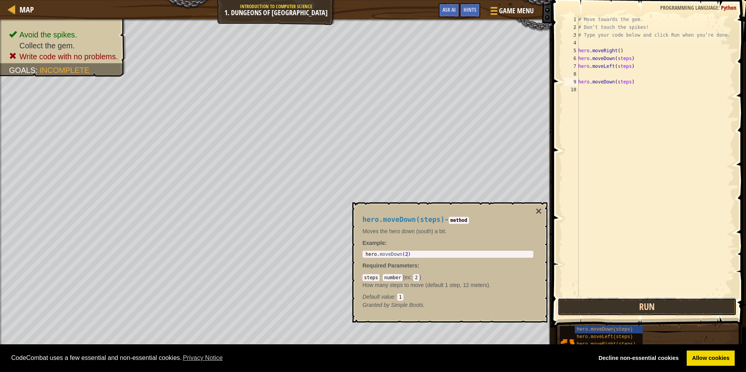
click at [568, 310] on button "Run" at bounding box center [647, 307] width 179 height 18
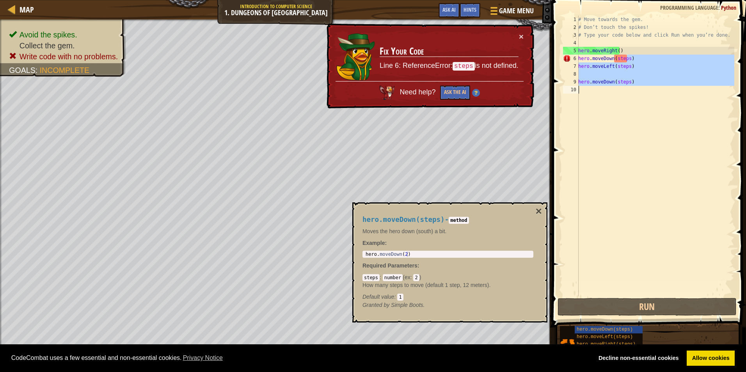
drag, startPoint x: 628, startPoint y: 59, endPoint x: 574, endPoint y: 86, distance: 60.4
click at [574, 86] on div "hero.moveDown(steps) 1 2 3 4 5 6 7 8 9 10 # Move towards the gem. # Don’t touch…" at bounding box center [648, 156] width 173 height 281
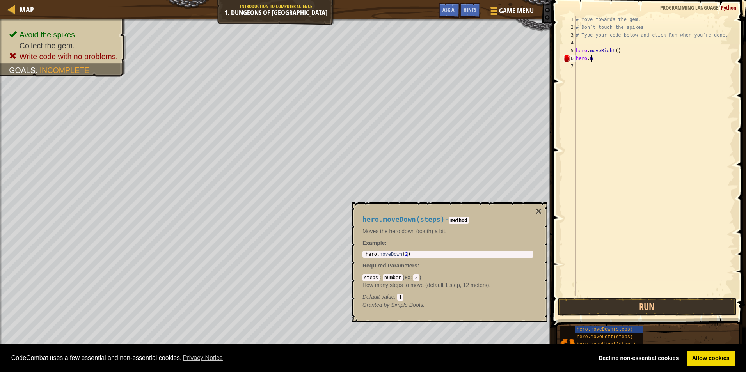
type textarea "h"
type textarea "r"
type textarea "down"
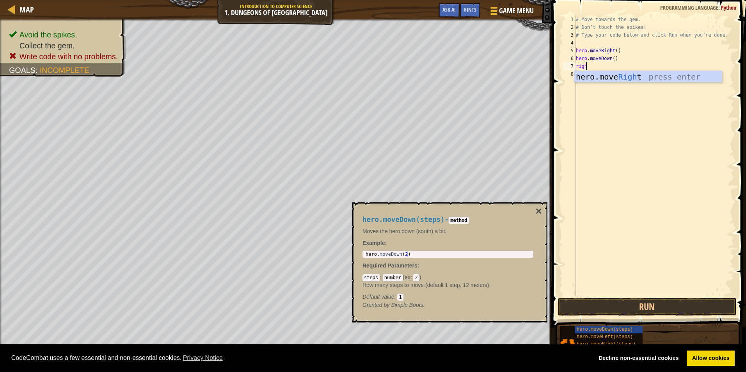
scroll to position [4, 0]
type textarea "right"
click at [666, 303] on button "Run" at bounding box center [647, 307] width 179 height 18
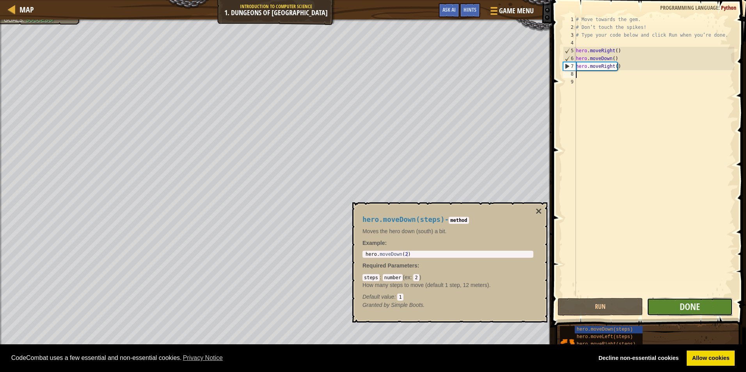
click at [702, 307] on button "Done" at bounding box center [689, 307] width 85 height 18
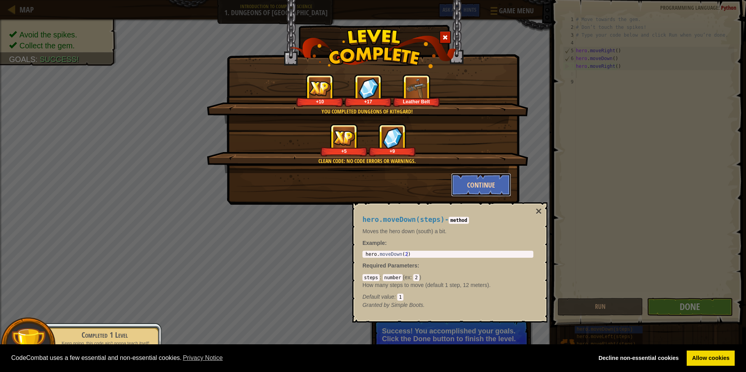
click at [499, 188] on button "Continue" at bounding box center [481, 184] width 60 height 23
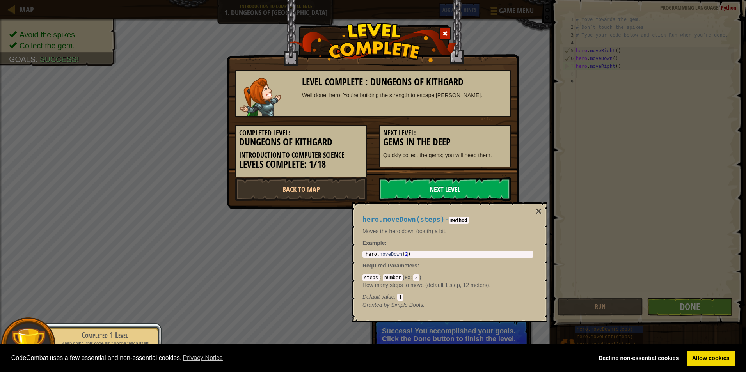
click at [401, 184] on link "Next Level" at bounding box center [445, 189] width 132 height 23
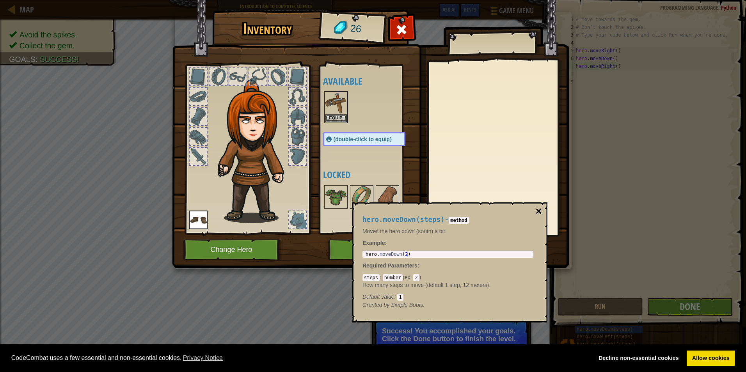
click at [541, 214] on button "×" at bounding box center [539, 211] width 6 height 11
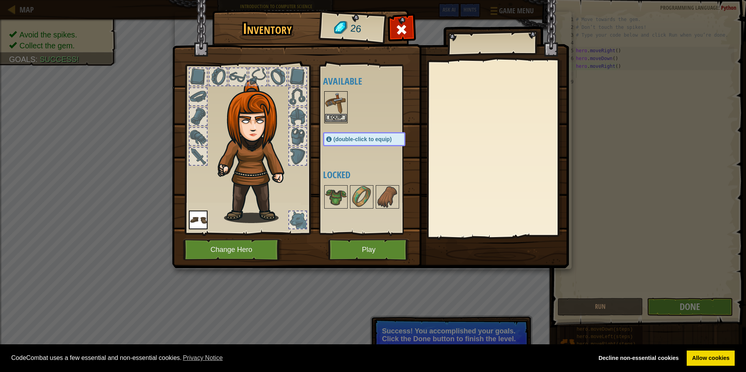
click at [329, 106] on img at bounding box center [336, 103] width 22 height 22
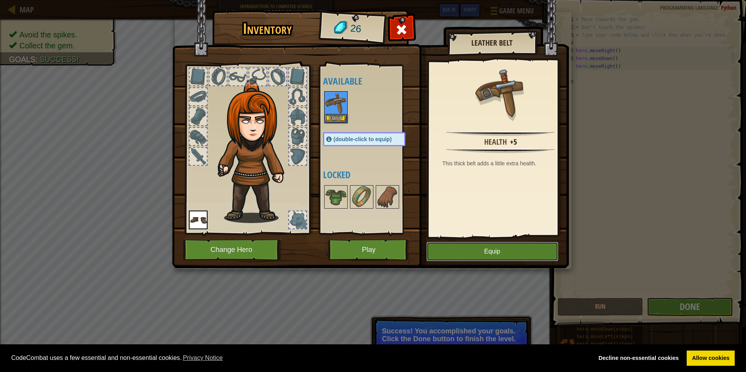
click at [446, 251] on button "Equip" at bounding box center [493, 252] width 132 height 20
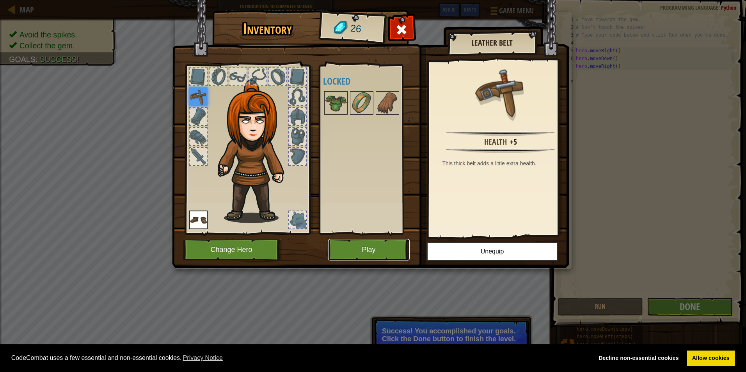
click at [397, 250] on button "Play" at bounding box center [369, 249] width 82 height 21
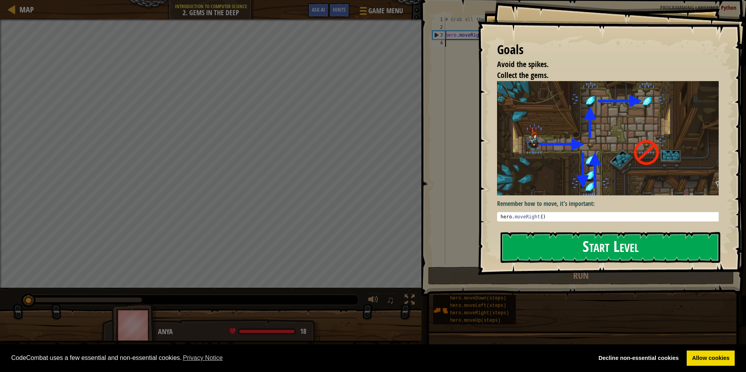
click at [587, 254] on button "Start Level" at bounding box center [611, 247] width 220 height 31
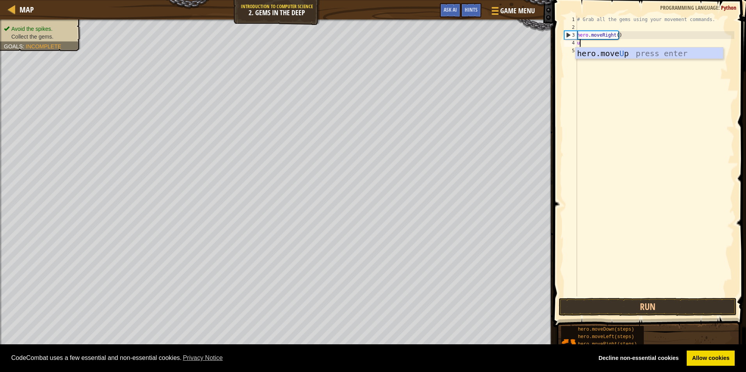
scroll to position [4, 0]
type textarea "up"
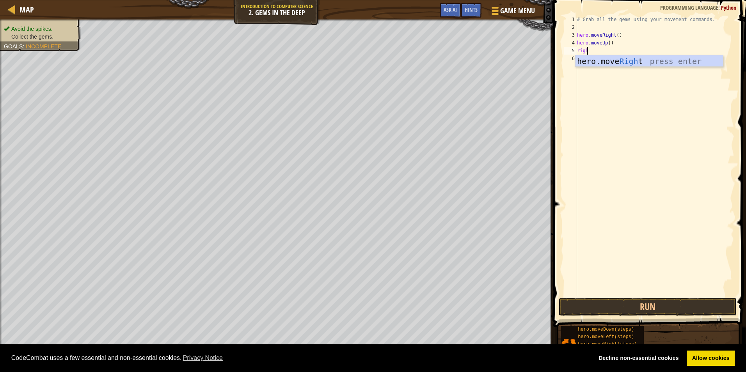
type textarea "right"
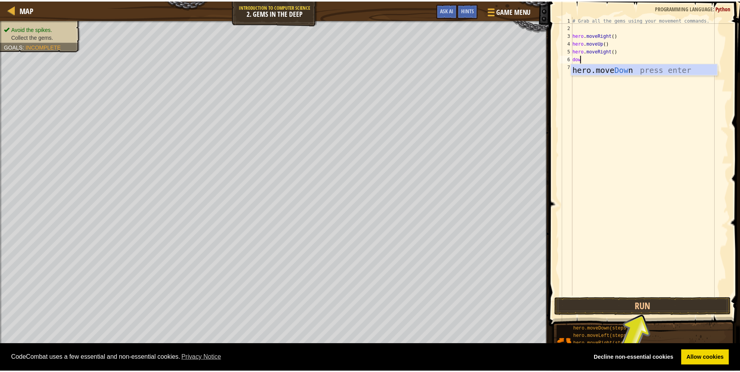
scroll to position [4, 0]
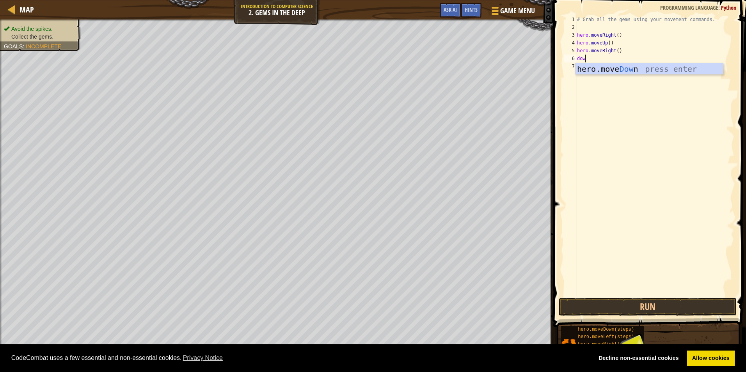
type textarea "down"
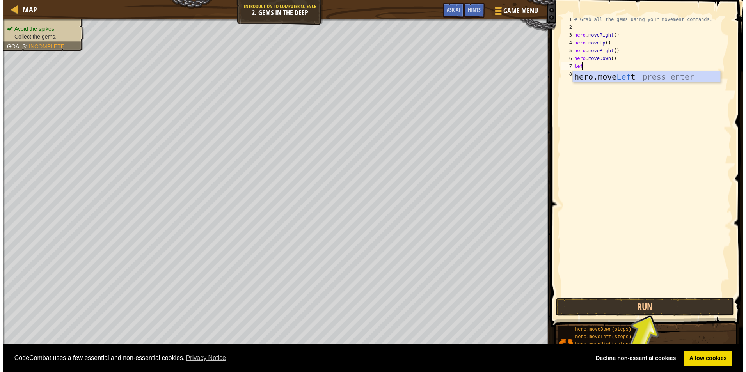
type textarea "left"
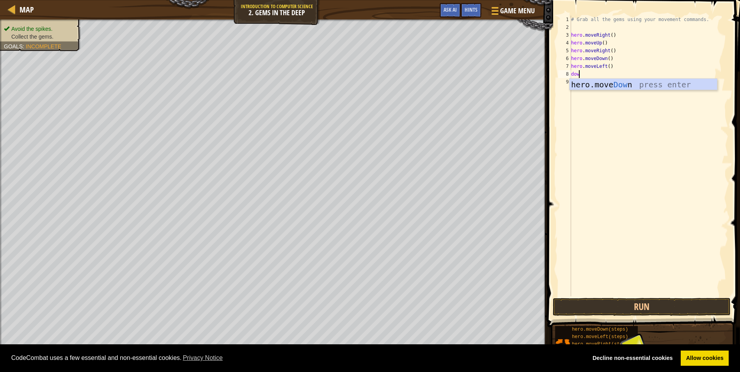
type textarea "down"
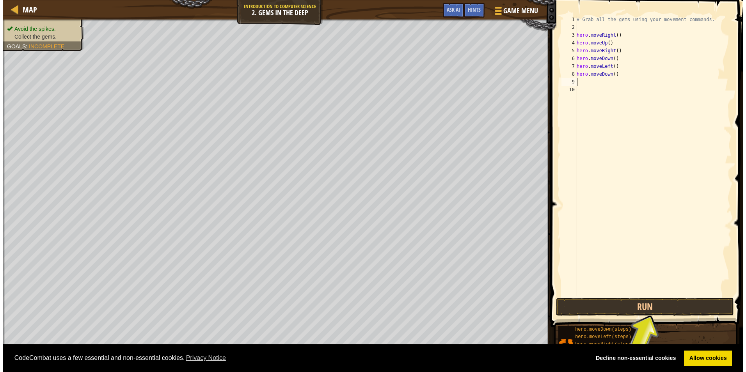
scroll to position [4, 0]
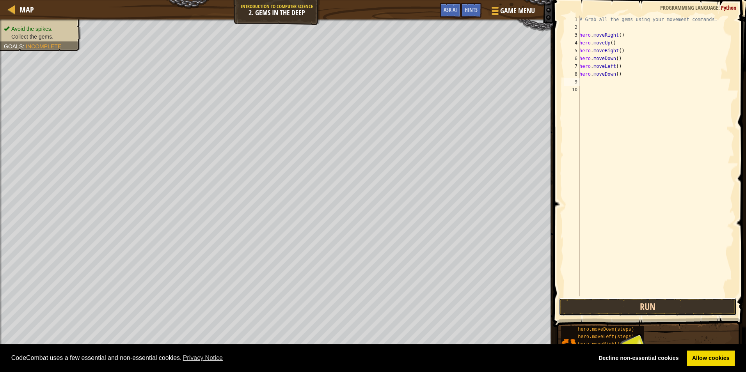
click at [644, 304] on button "Run" at bounding box center [648, 307] width 178 height 18
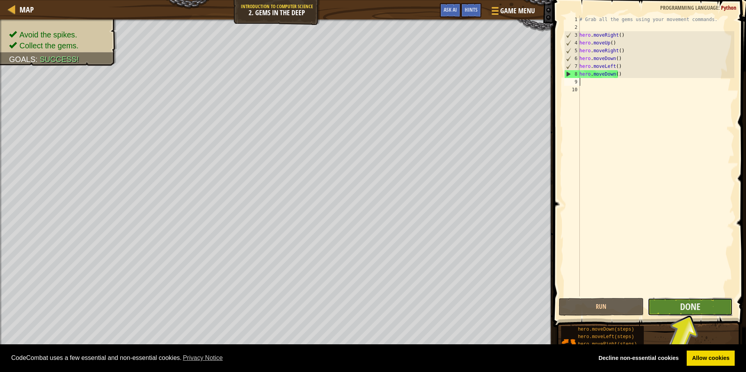
click at [650, 300] on button "Done" at bounding box center [690, 307] width 85 height 18
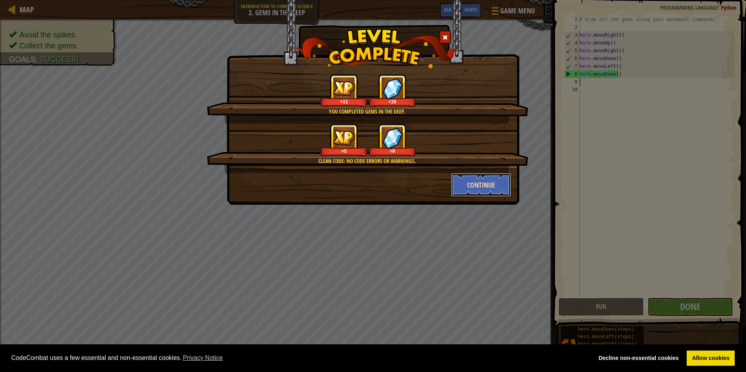
click at [483, 184] on button "Continue" at bounding box center [481, 184] width 60 height 23
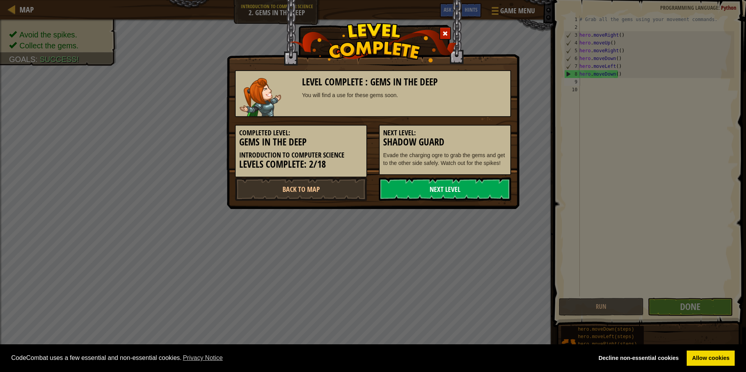
click at [409, 180] on link "Next Level" at bounding box center [445, 189] width 132 height 23
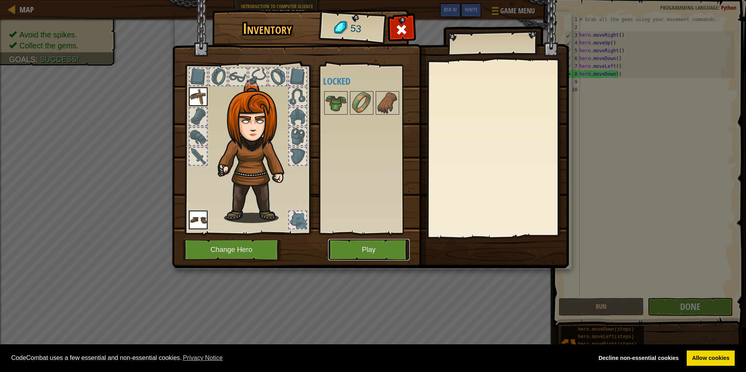
click at [386, 252] on button "Play" at bounding box center [369, 249] width 82 height 21
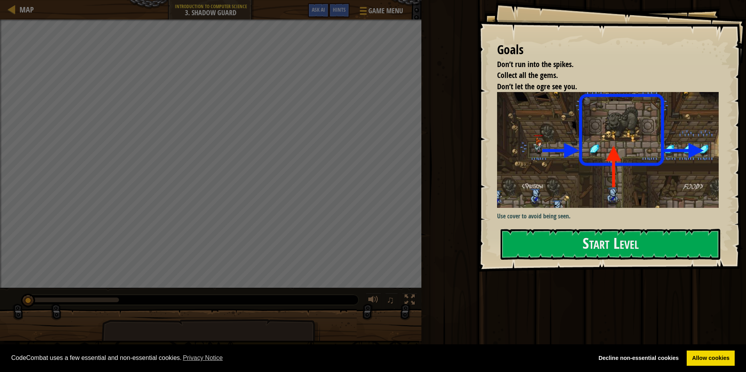
click at [514, 163] on img at bounding box center [611, 150] width 228 height 116
click at [532, 222] on div "Goals Don’t run into the spikes. Collect all the gems. Don’t let the ogre see y…" at bounding box center [612, 136] width 268 height 272
click at [535, 239] on button "Start Level" at bounding box center [611, 244] width 220 height 31
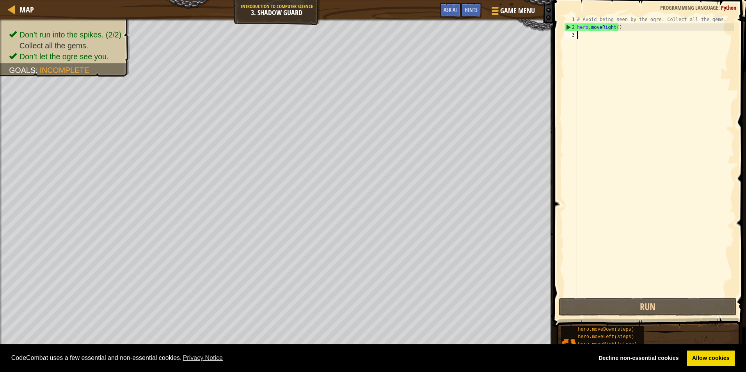
scroll to position [4, 0]
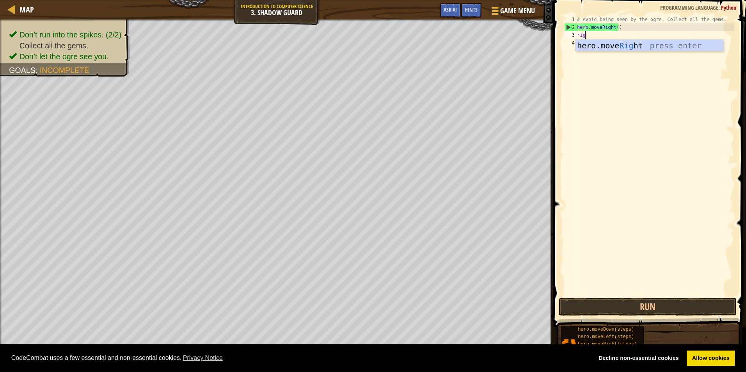
type textarea "right"
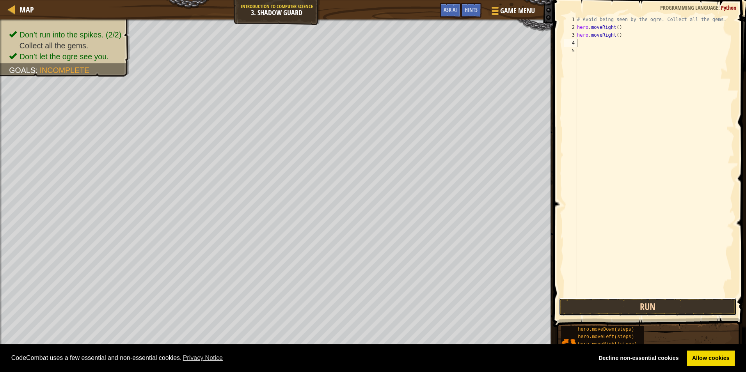
click at [628, 304] on button "Run" at bounding box center [648, 307] width 178 height 18
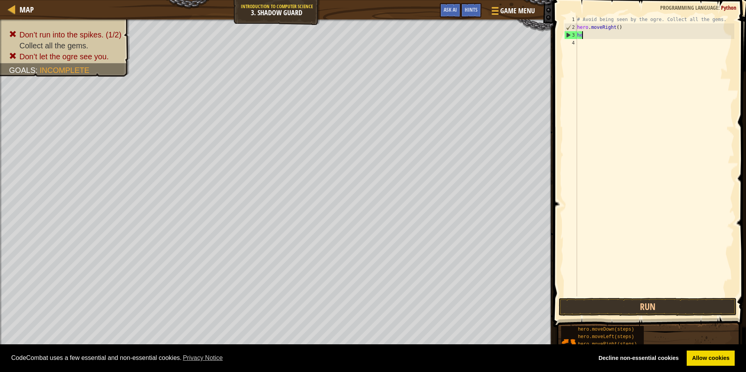
type textarea "h"
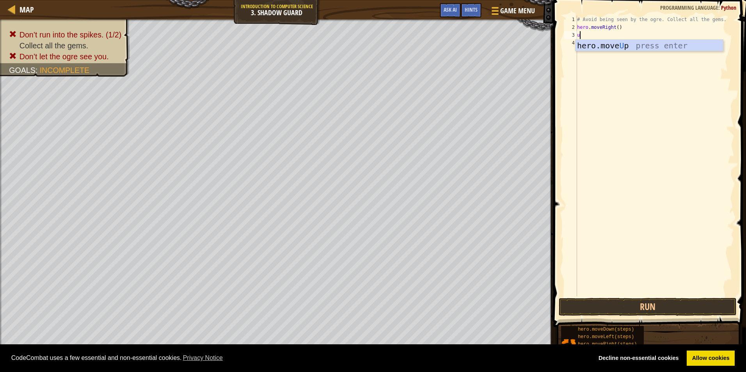
type textarea "up"
type textarea "right"
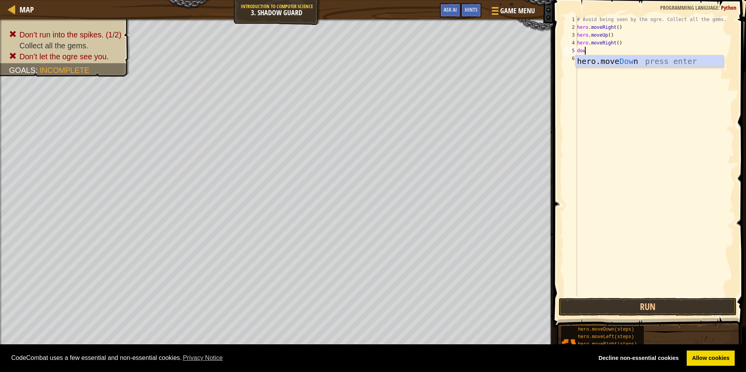
scroll to position [4, 0]
type textarea "down"
type textarea "right"
click at [672, 308] on button "Run" at bounding box center [648, 307] width 178 height 18
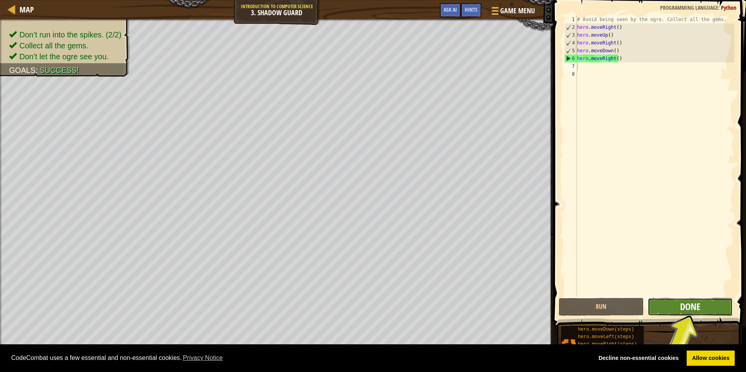
click at [687, 309] on span "Done" at bounding box center [690, 306] width 20 height 12
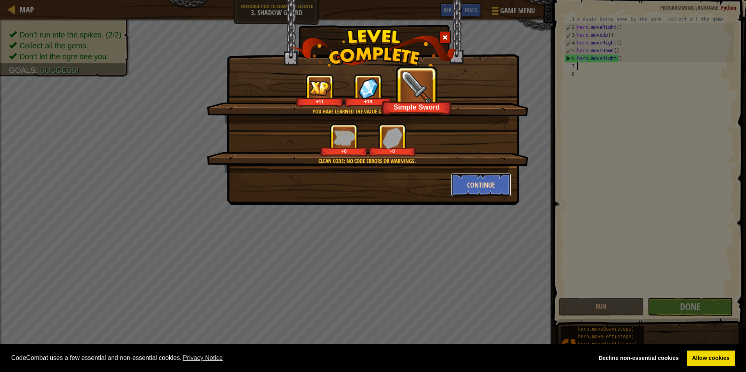
click at [496, 187] on button "Continue" at bounding box center [481, 184] width 60 height 23
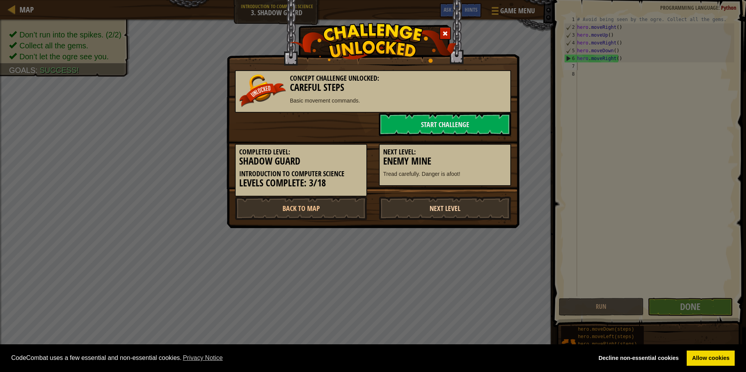
click at [471, 210] on link "Next Level" at bounding box center [445, 208] width 132 height 23
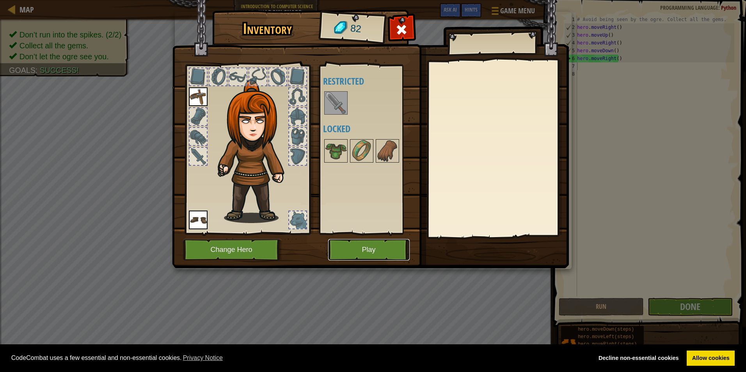
click at [393, 242] on button "Play" at bounding box center [369, 249] width 82 height 21
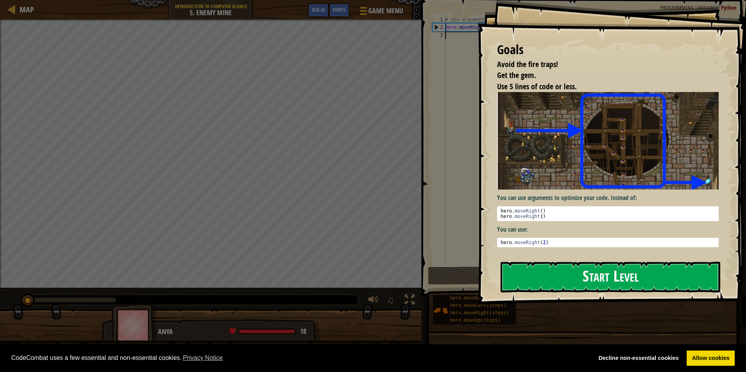
click at [608, 285] on button "Start Level" at bounding box center [611, 277] width 220 height 31
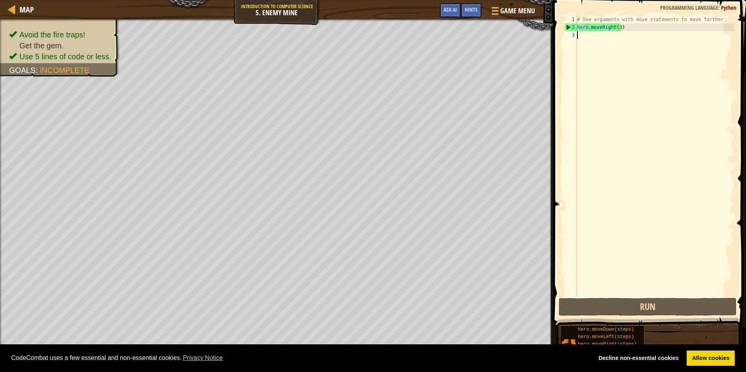
scroll to position [4, 0]
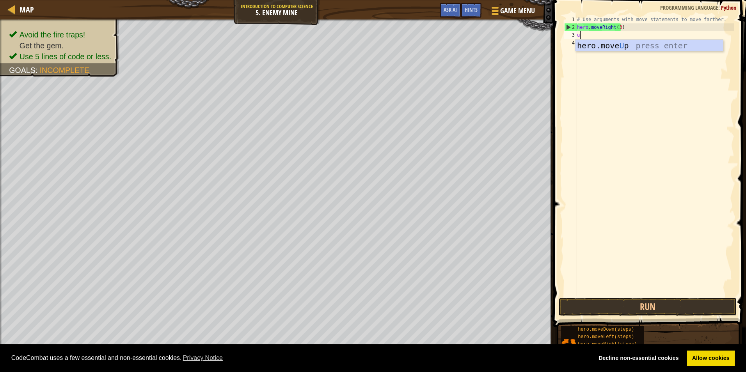
type textarea "up"
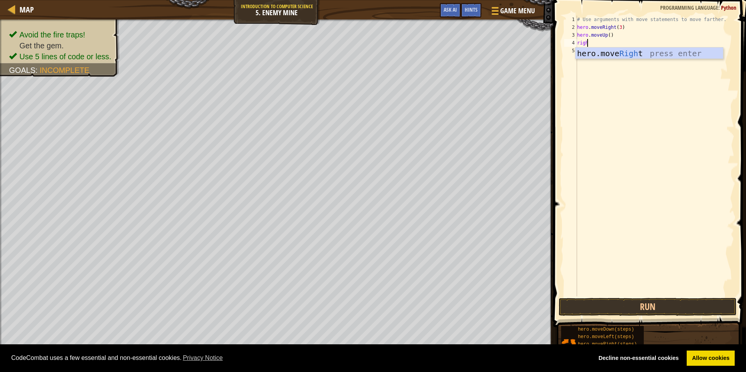
type textarea "right"
type textarea "down"
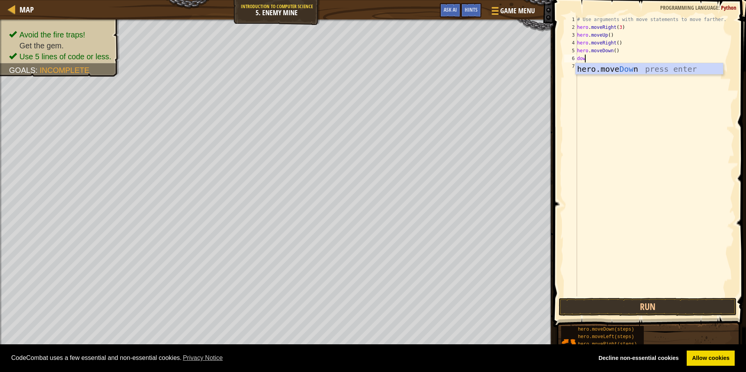
type textarea "down"
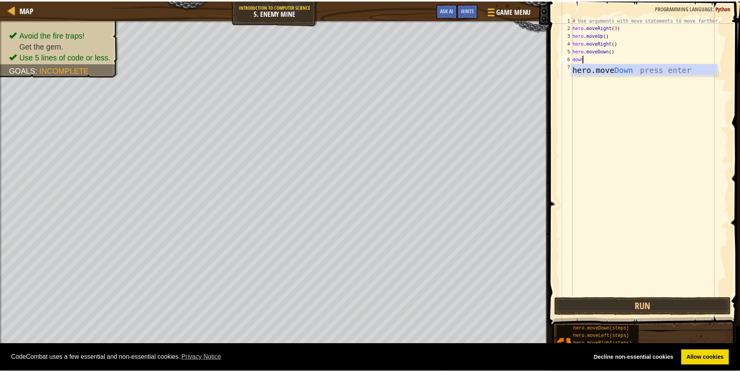
scroll to position [4, 0]
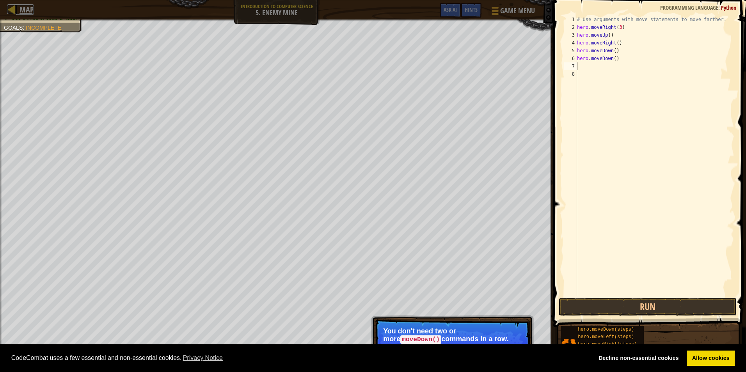
click at [27, 9] on span "Map" at bounding box center [27, 9] width 14 height 11
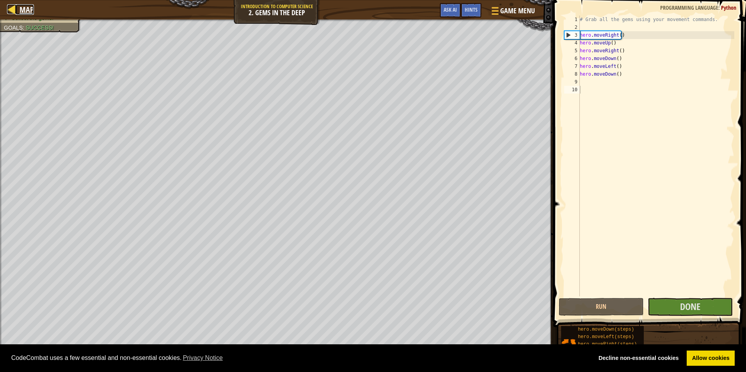
click at [20, 9] on span "Map" at bounding box center [27, 9] width 14 height 11
